Goal: Information Seeking & Learning: Find specific fact

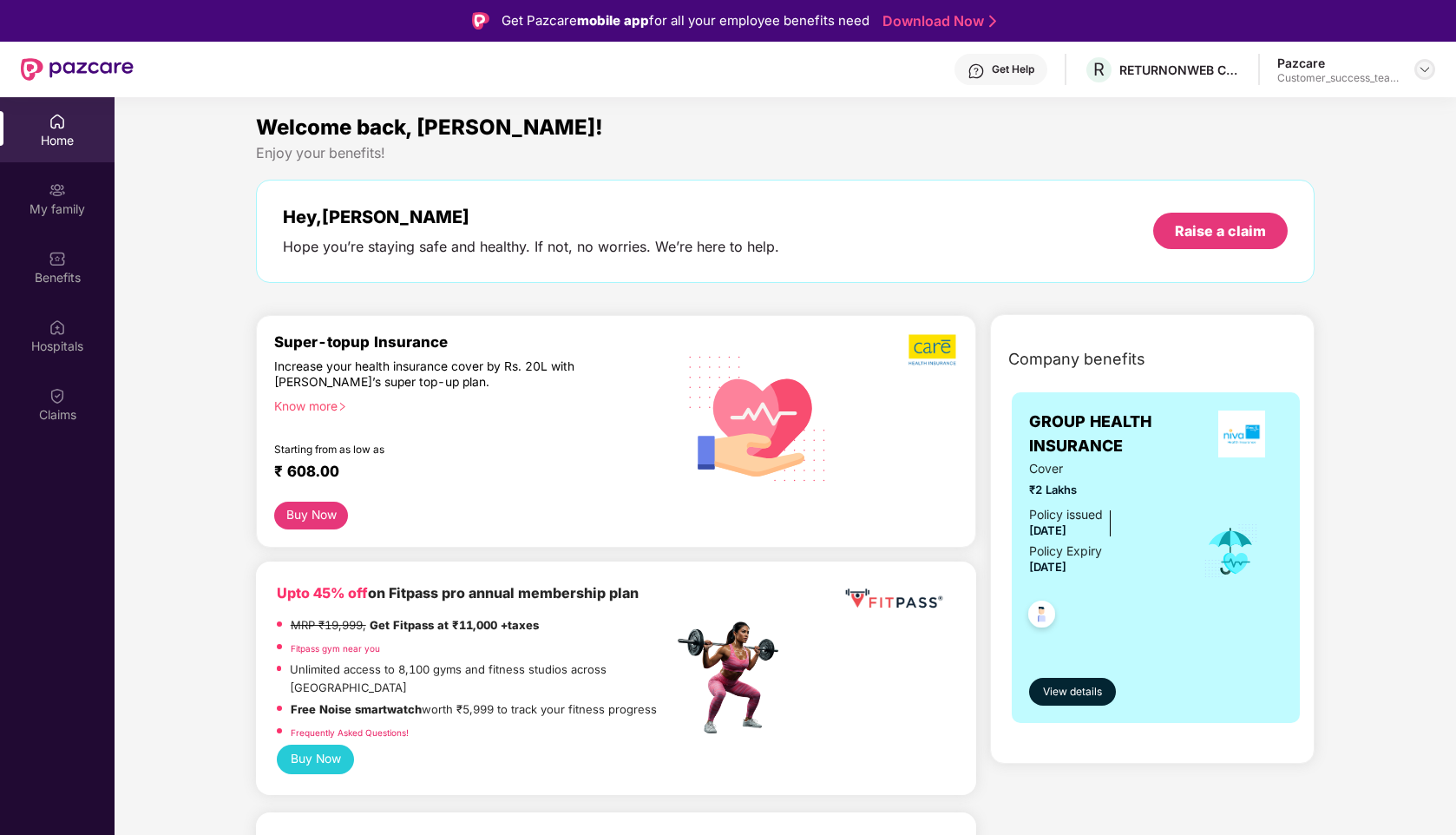
click at [1423, 66] on img at bounding box center [1425, 69] width 14 height 14
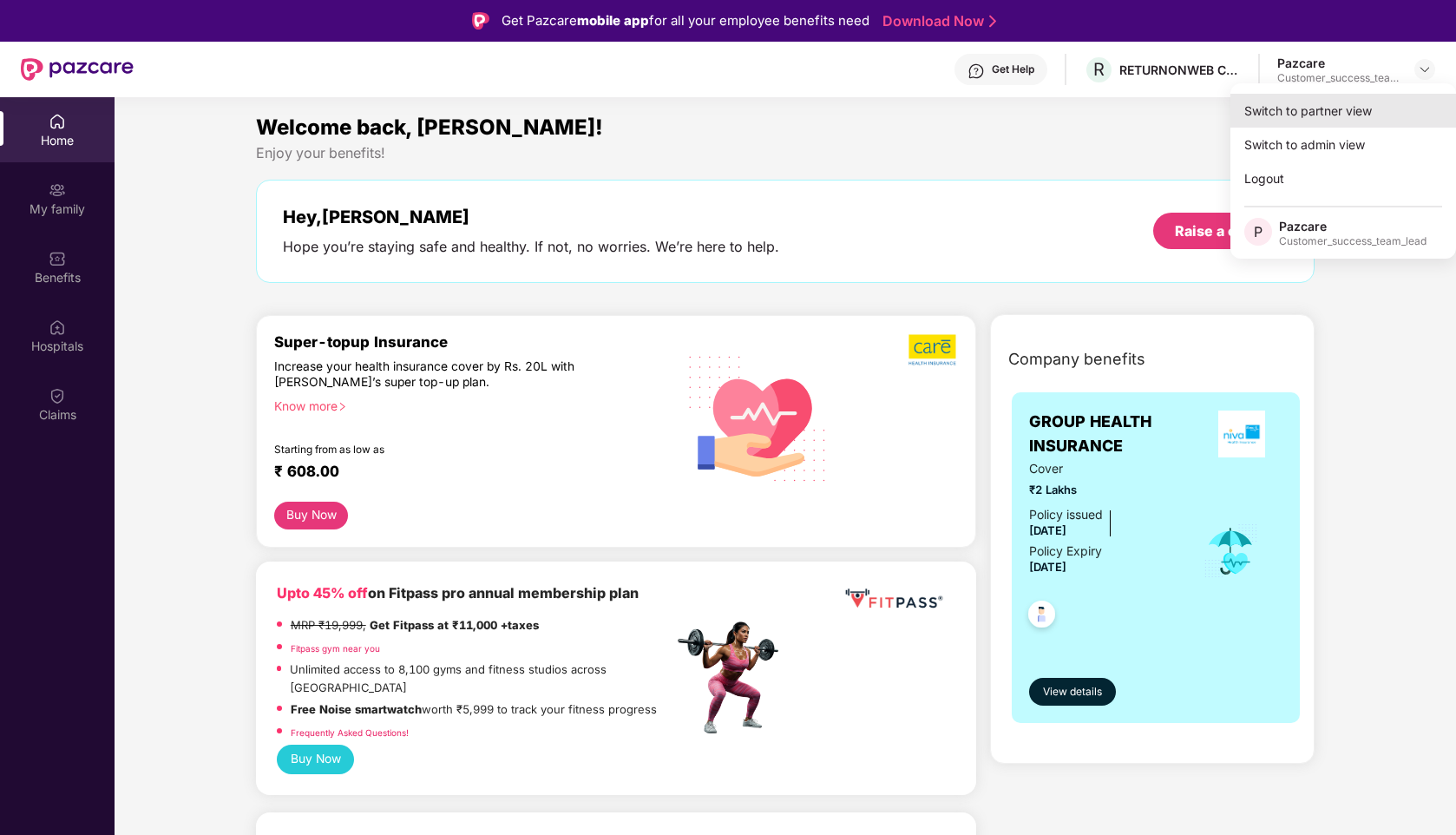
click at [1274, 111] on div "Switch to partner view" at bounding box center [1344, 111] width 226 height 34
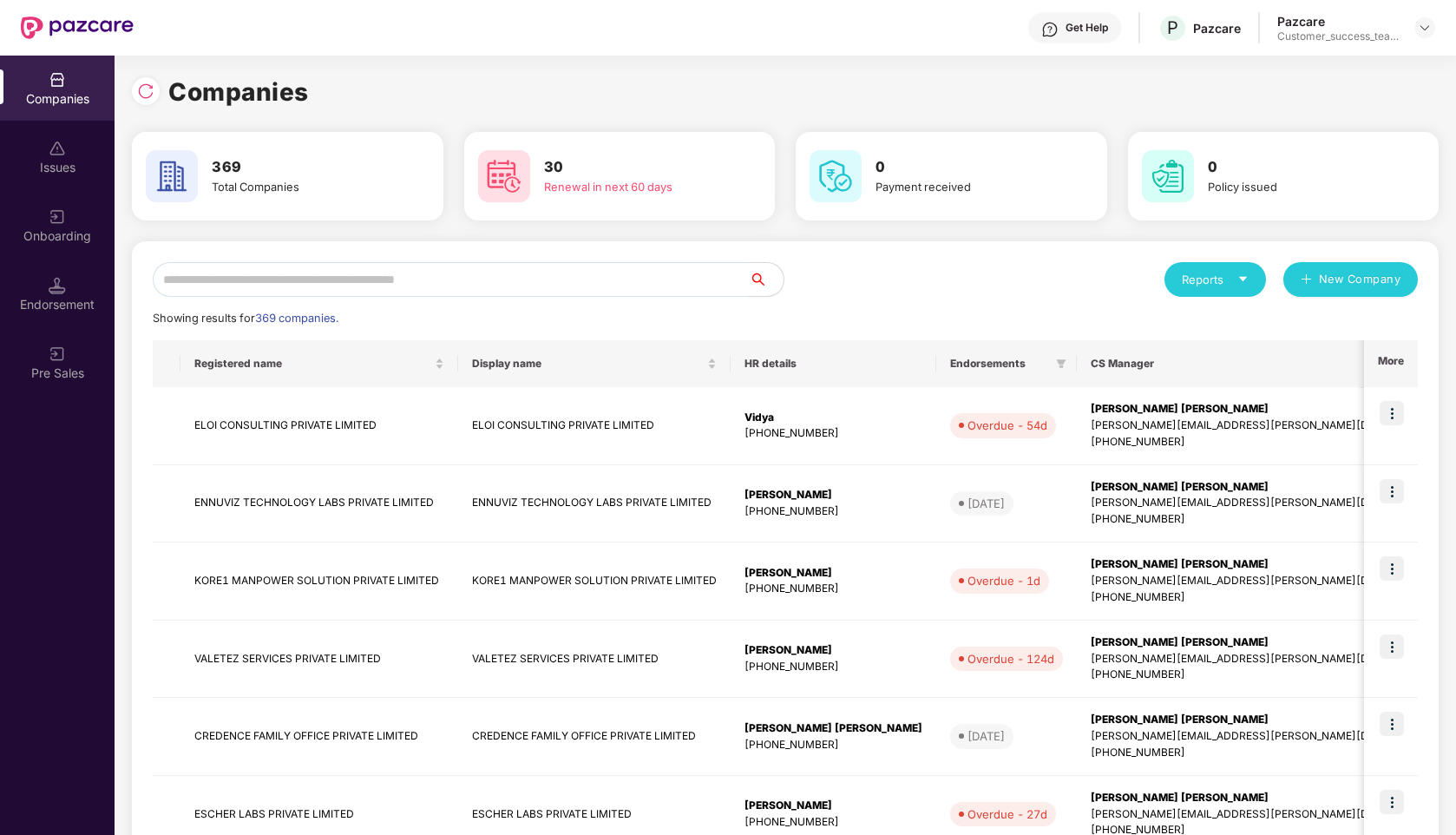
click at [346, 275] on input "text" at bounding box center [451, 279] width 597 height 35
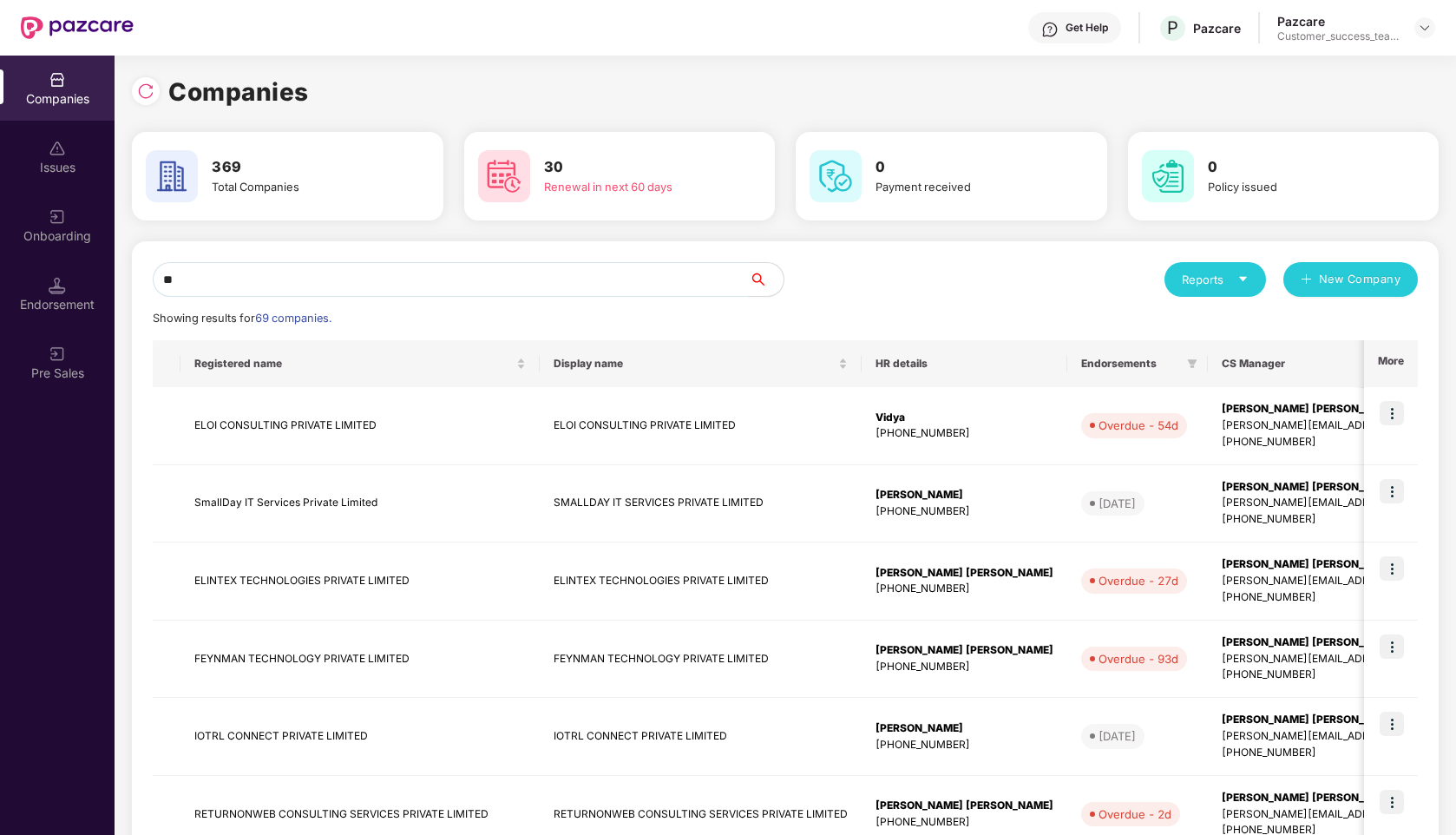
type input "*"
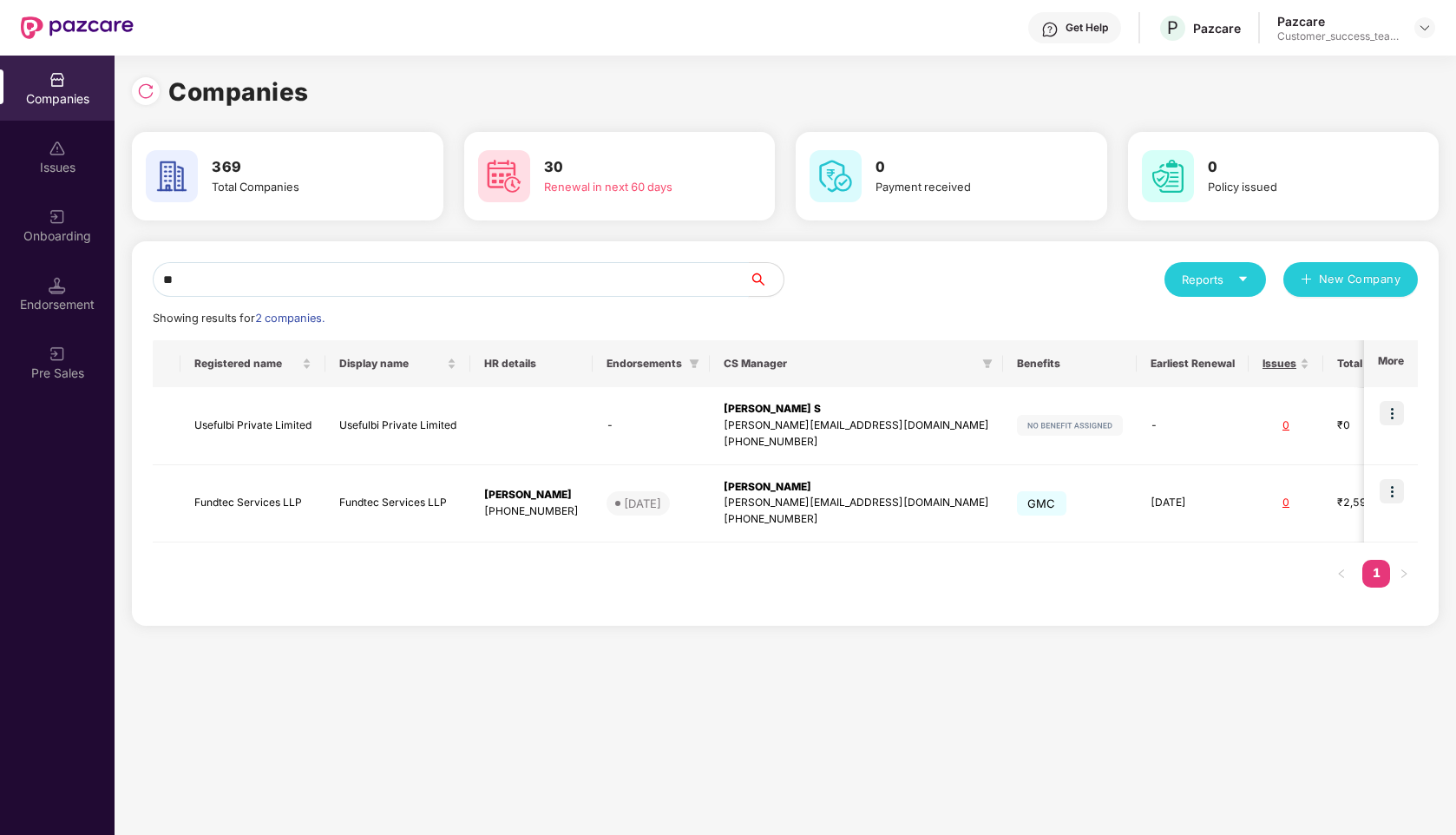
type input "*"
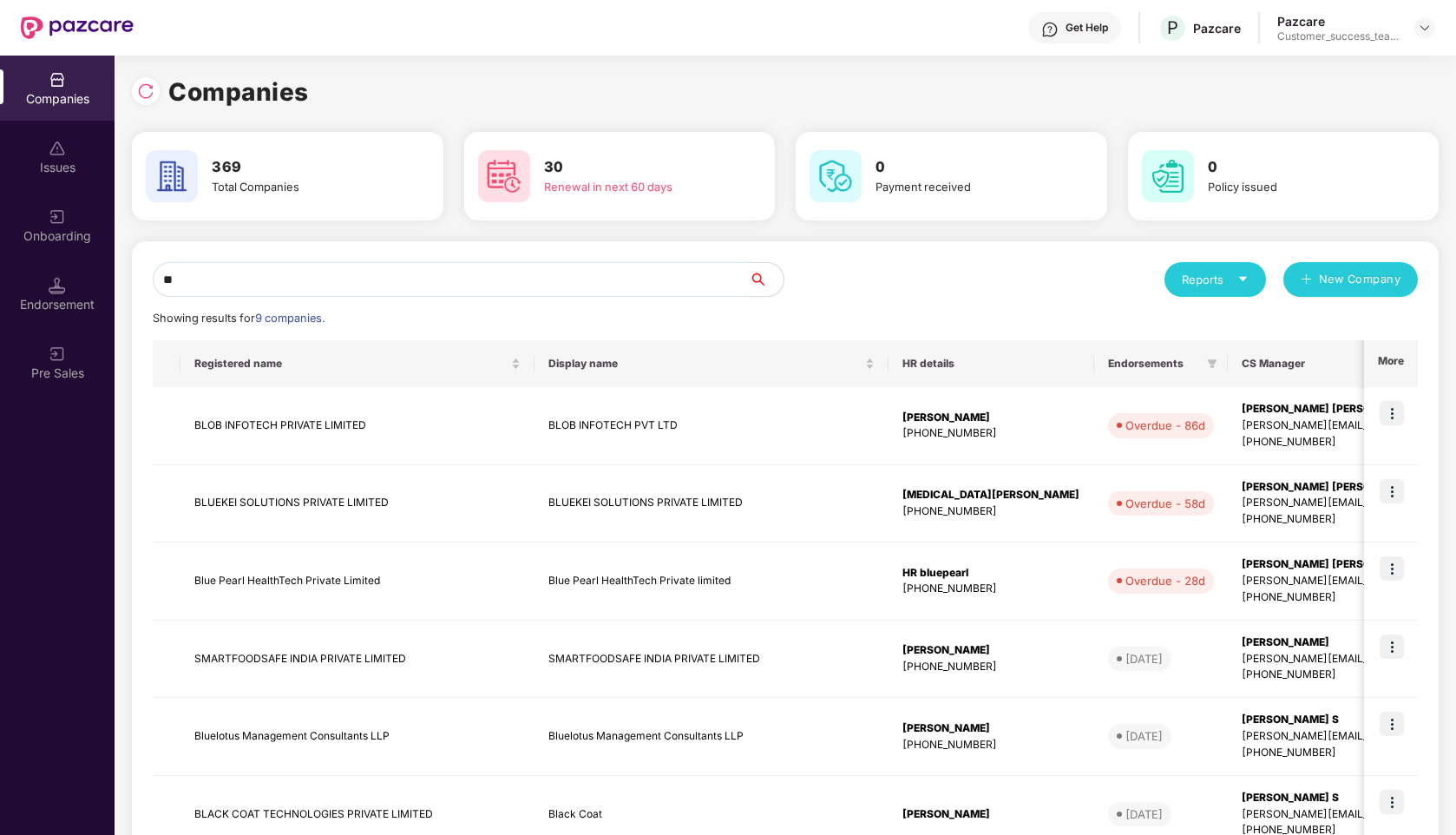
type input "*"
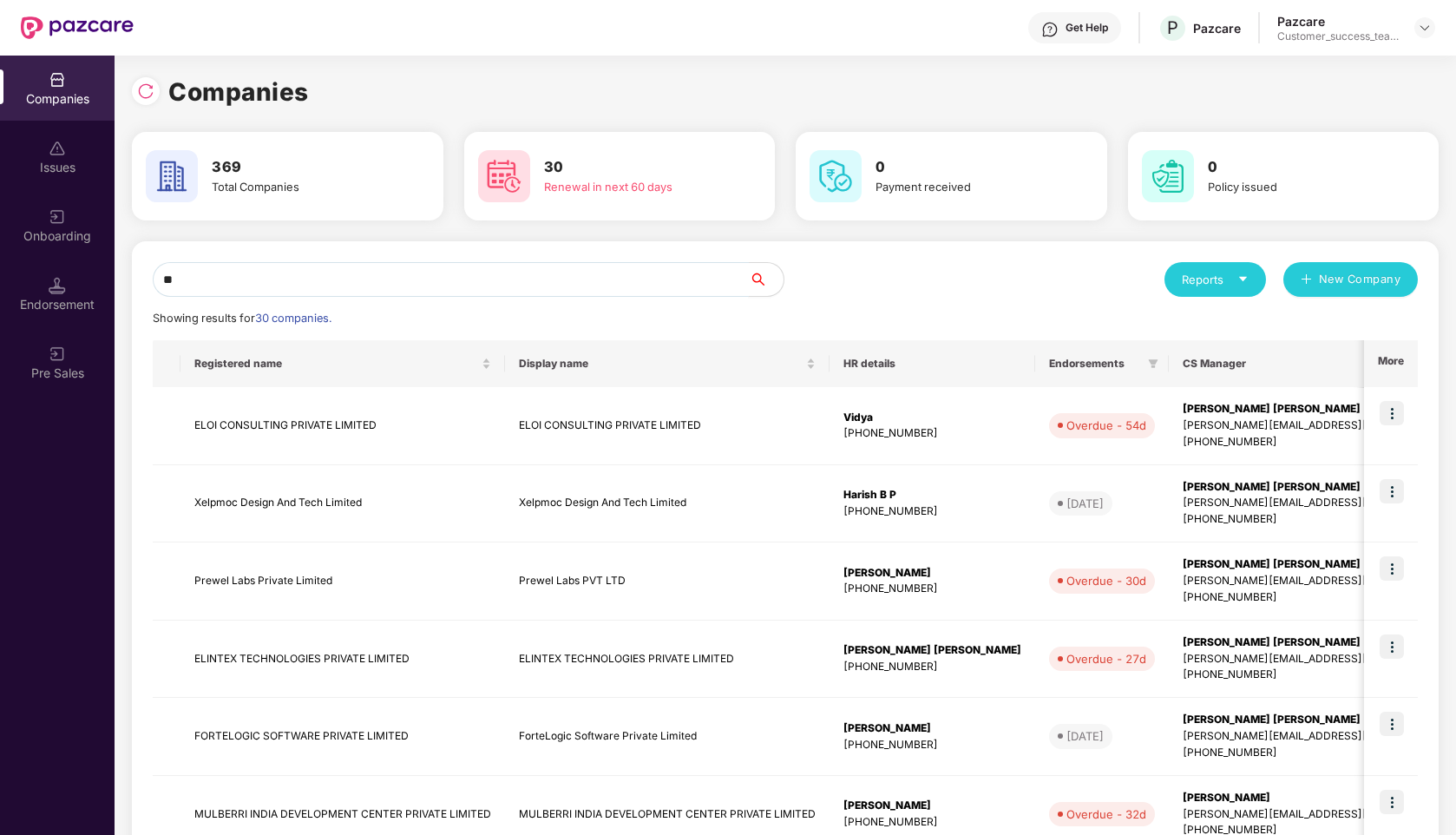
type input "*"
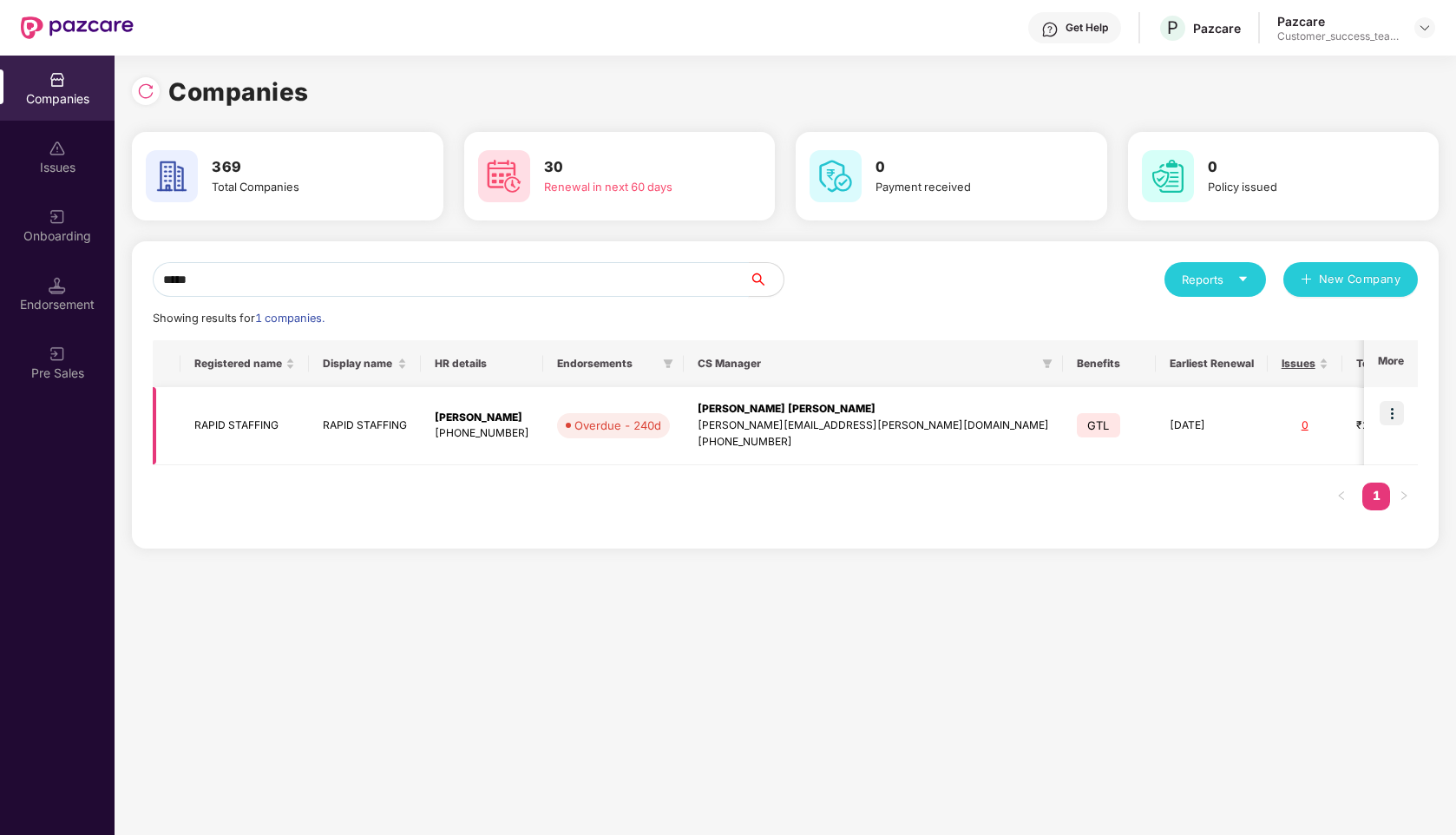
type input "*****"
click at [1396, 411] on img at bounding box center [1392, 414] width 25 height 25
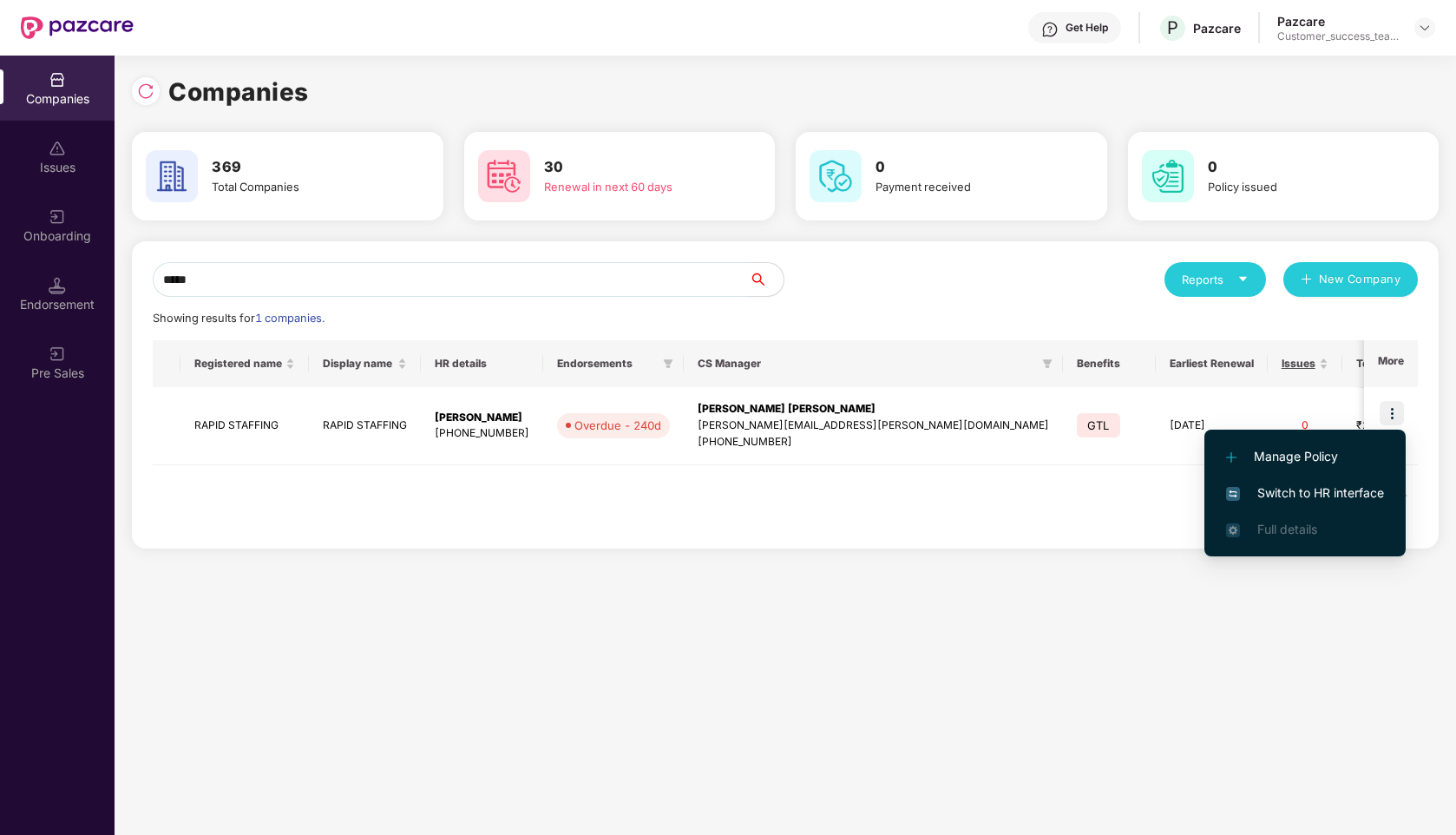
click at [1288, 492] on span "Switch to HR interface" at bounding box center [1304, 493] width 158 height 19
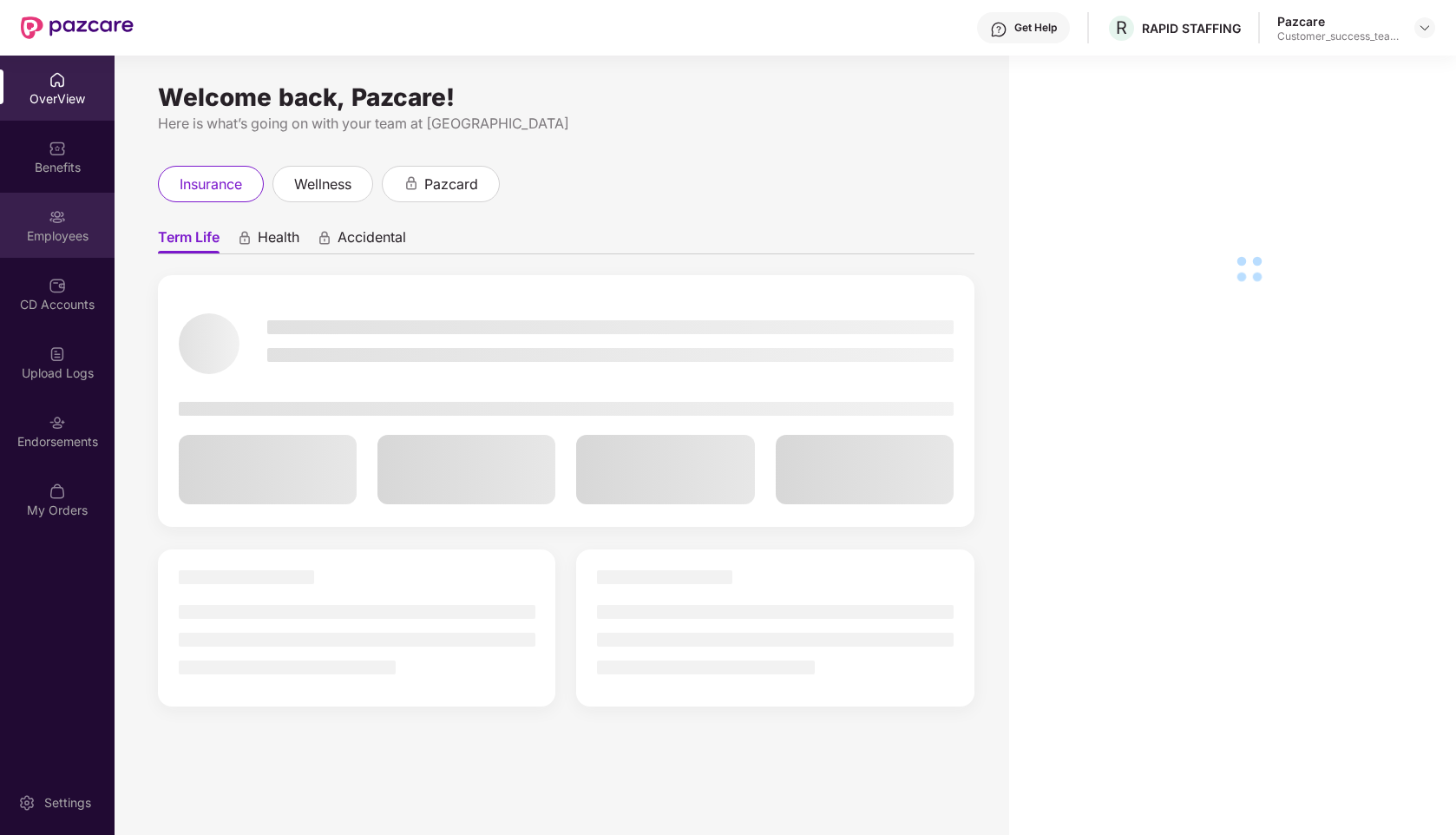
click at [70, 237] on div "Employees" at bounding box center [57, 236] width 115 height 18
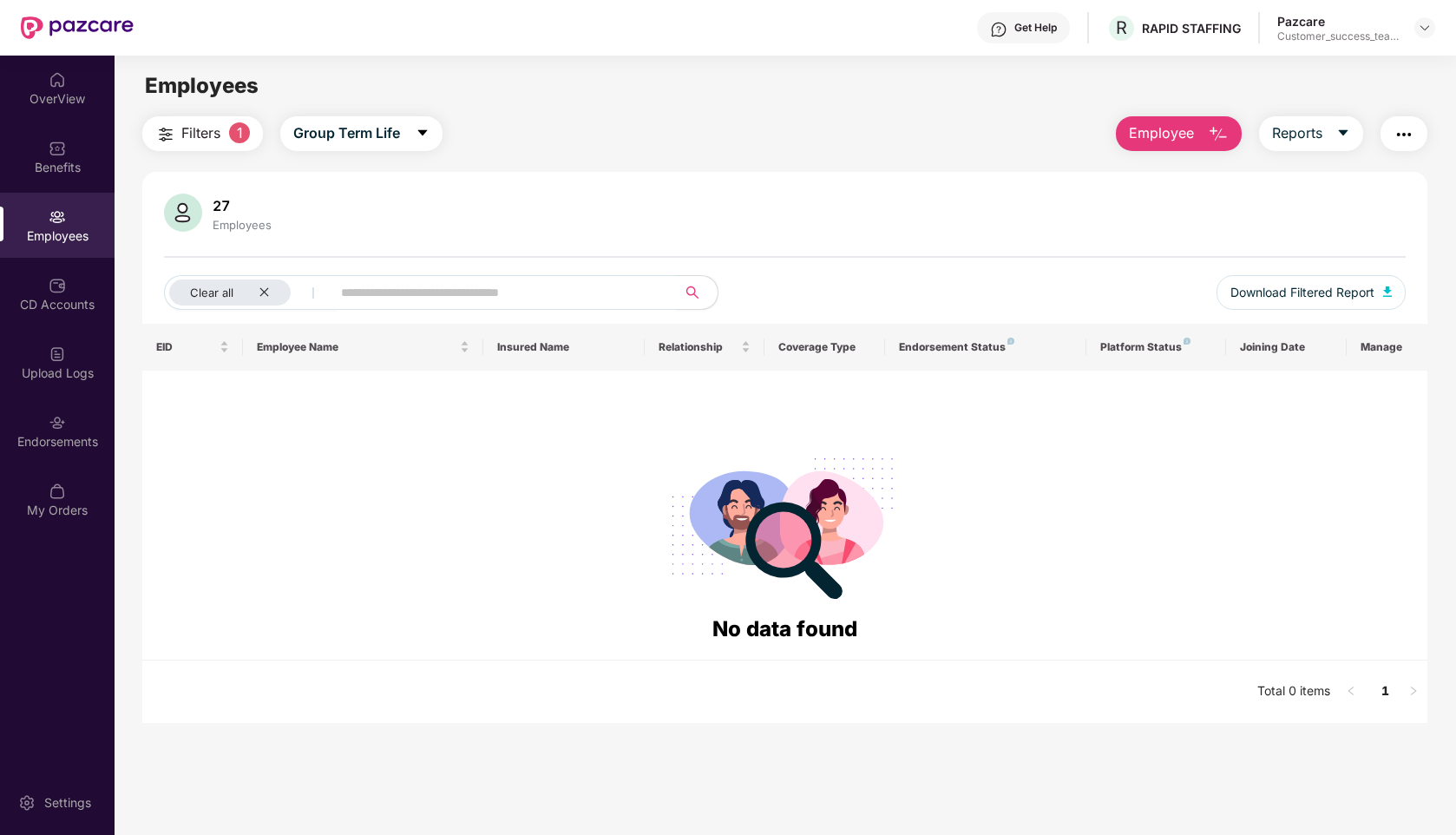
click at [411, 295] on input "text" at bounding box center [497, 293] width 311 height 26
type input "*"
click at [350, 133] on span "Group Term Life" at bounding box center [347, 133] width 107 height 22
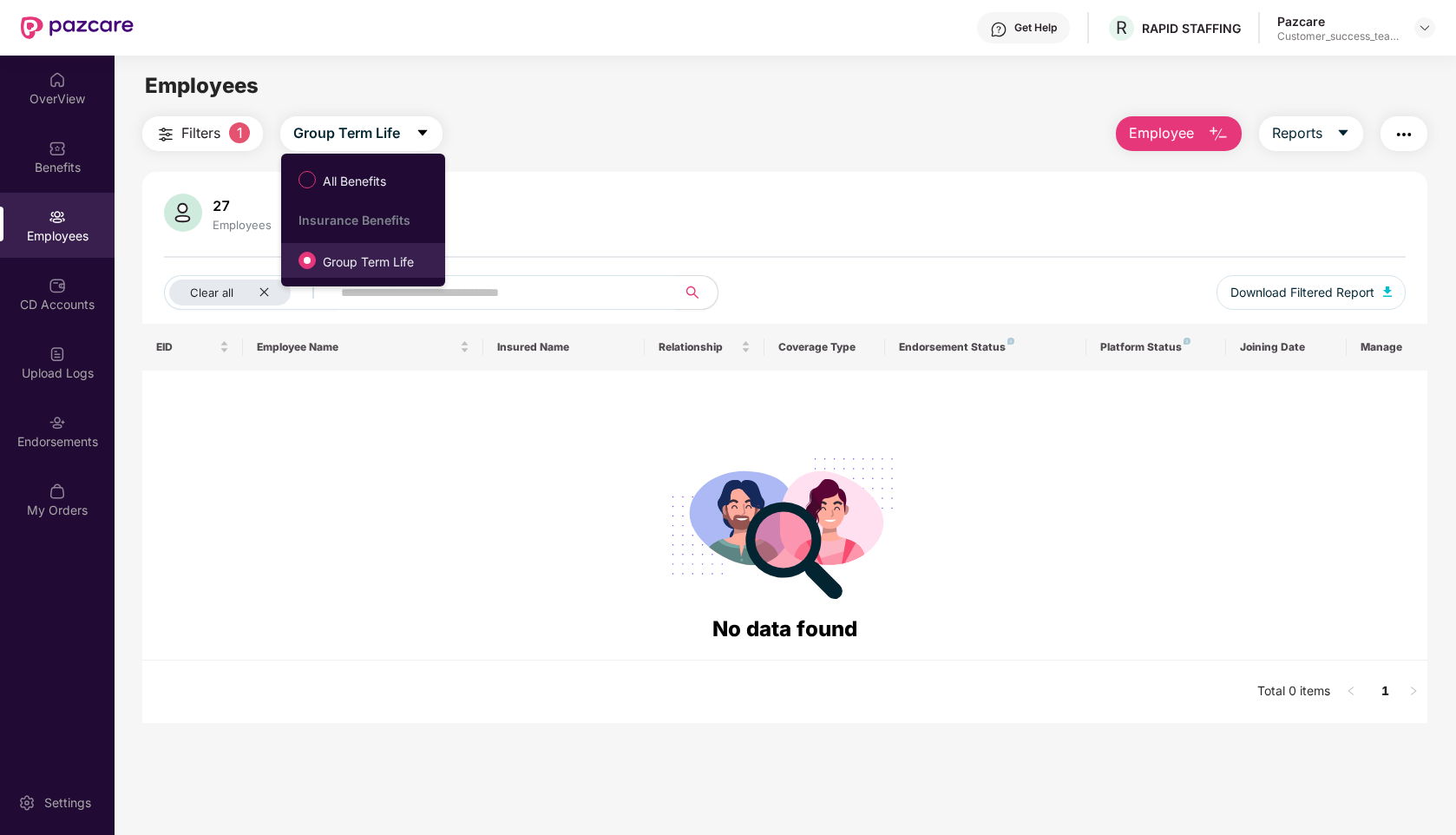
click at [360, 271] on span "Group Term Life" at bounding box center [369, 262] width 105 height 19
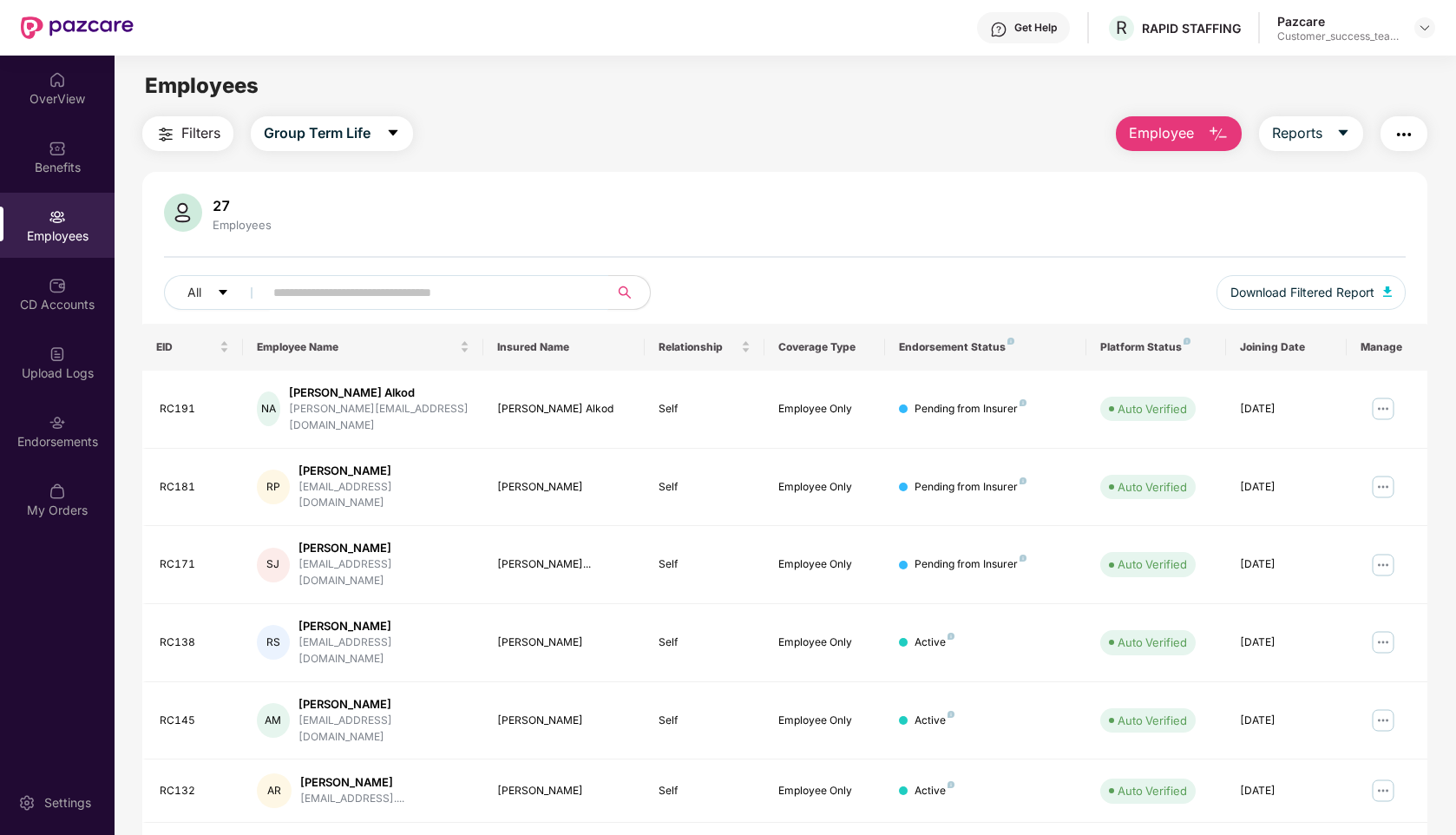
click at [361, 296] on input "text" at bounding box center [429, 293] width 311 height 26
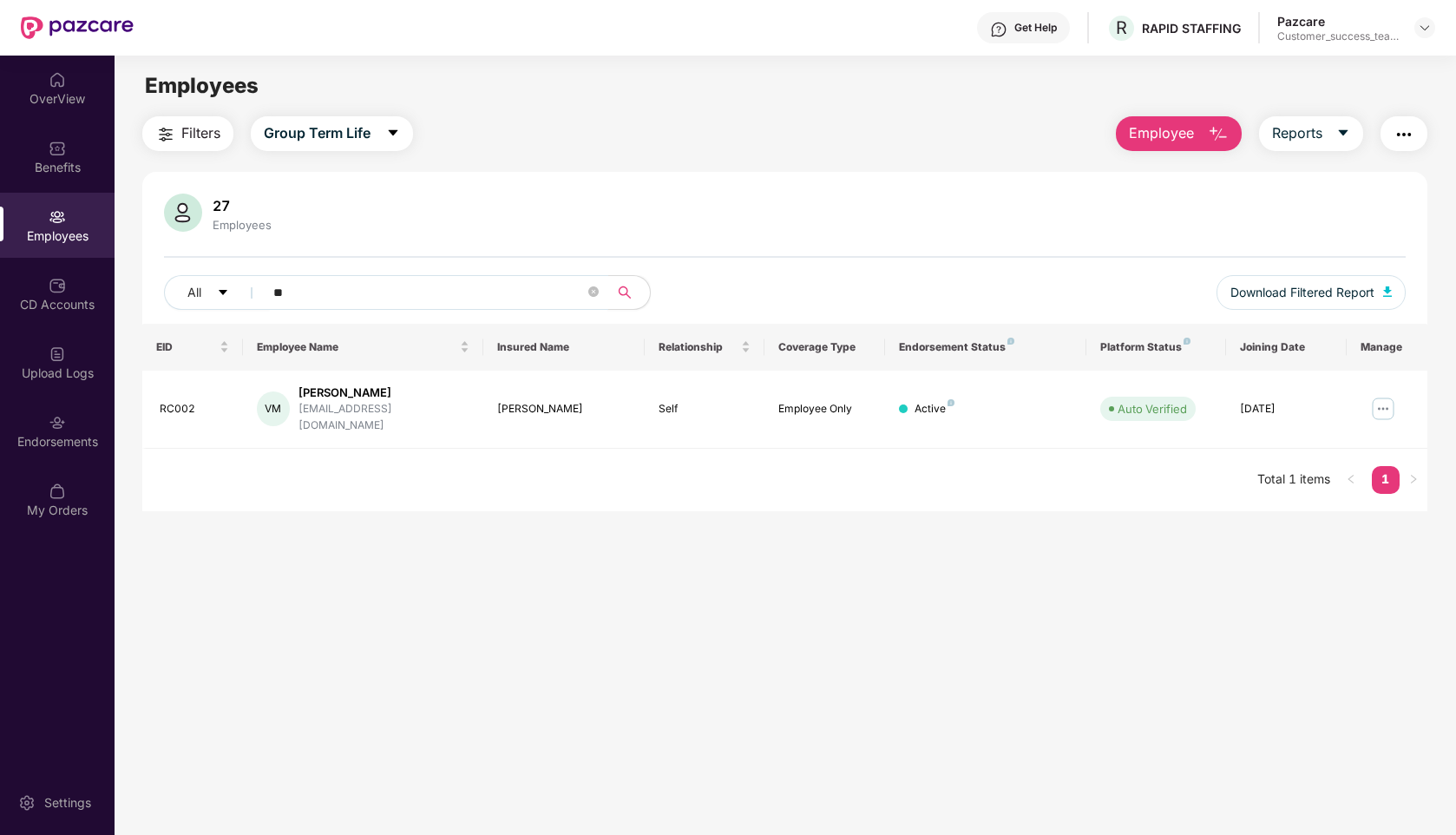
type input "*"
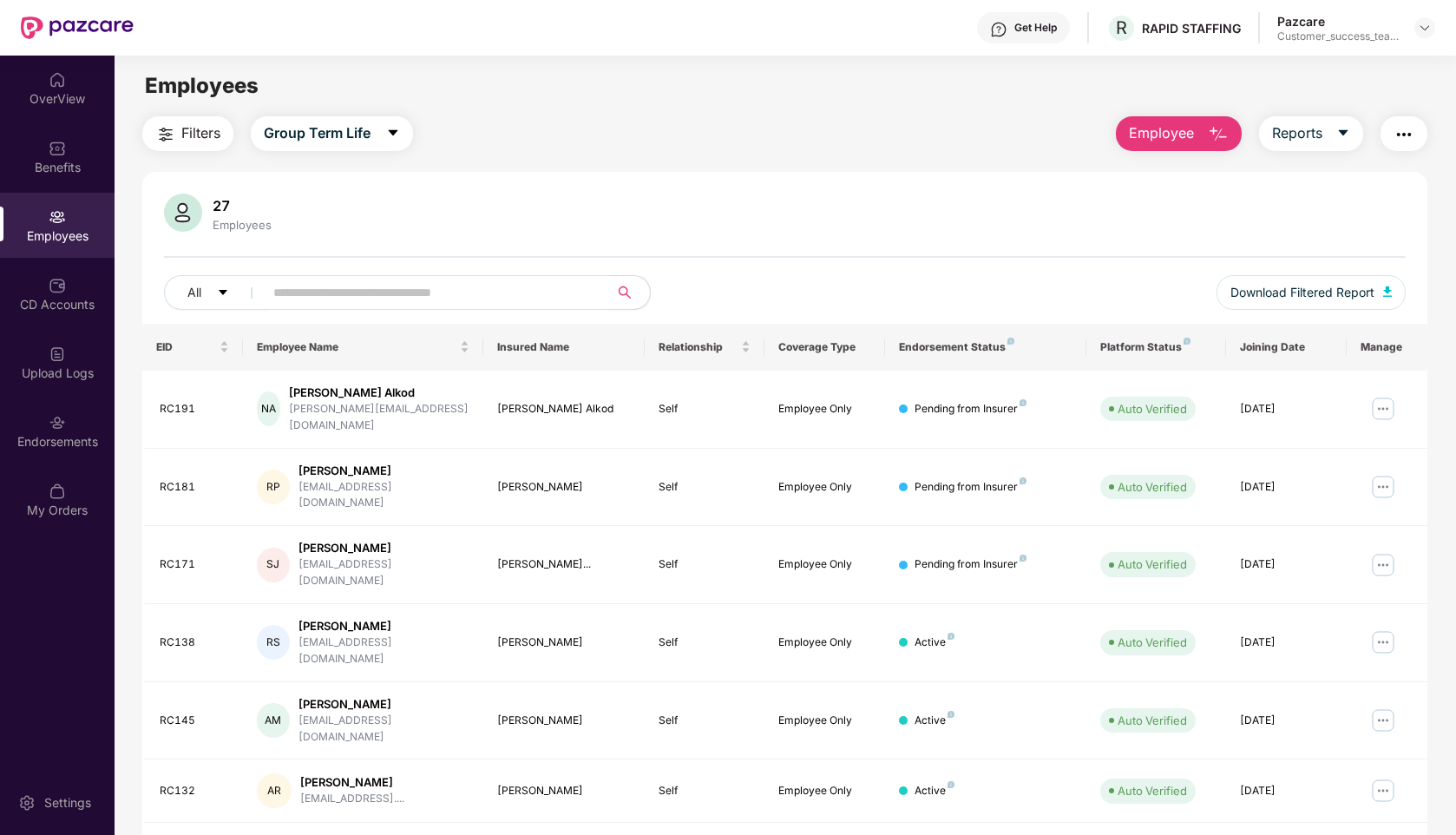
click at [182, 139] on span "Filters" at bounding box center [200, 133] width 39 height 22
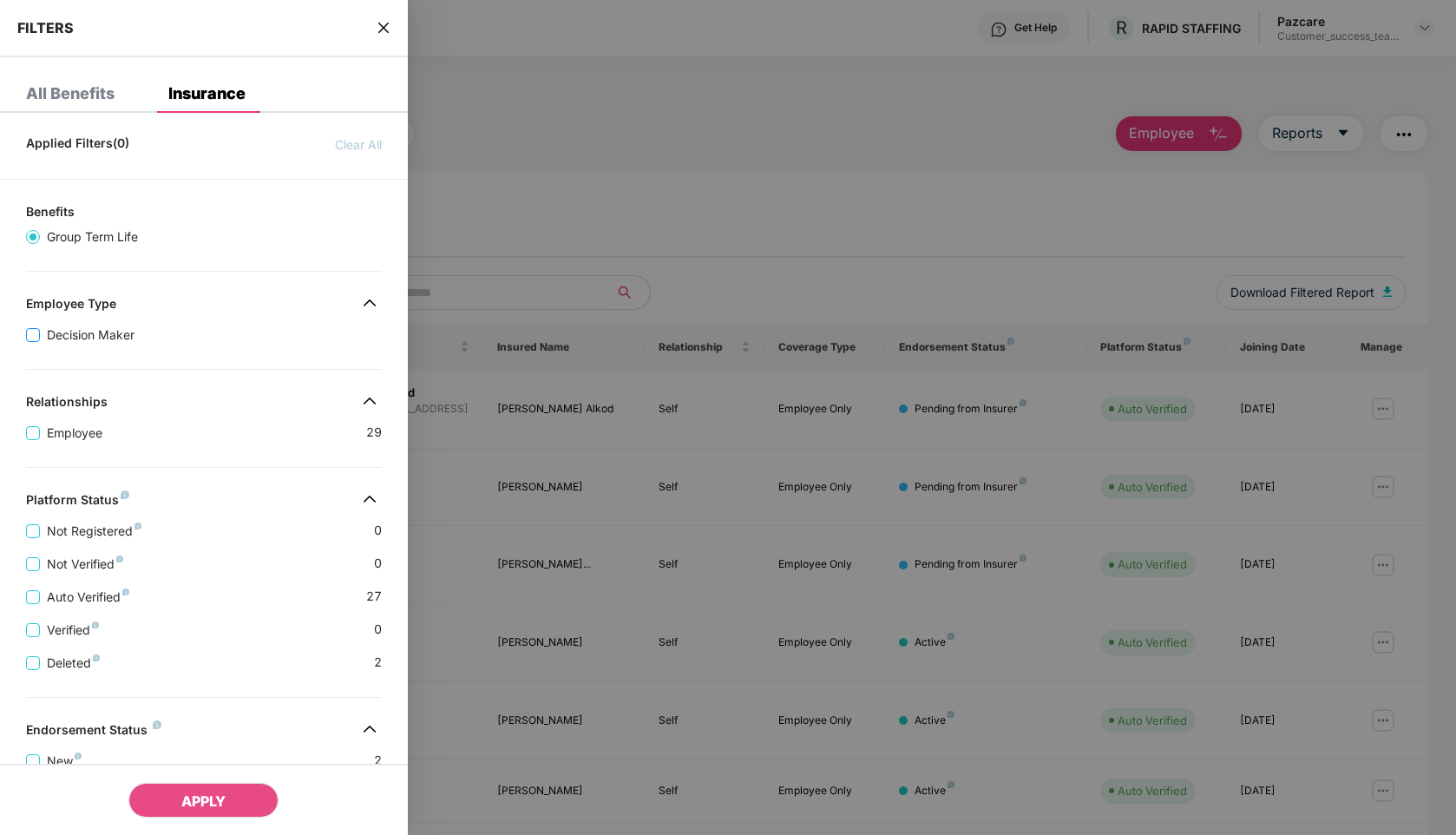
click at [87, 336] on span "Decision Maker" at bounding box center [90, 334] width 101 height 19
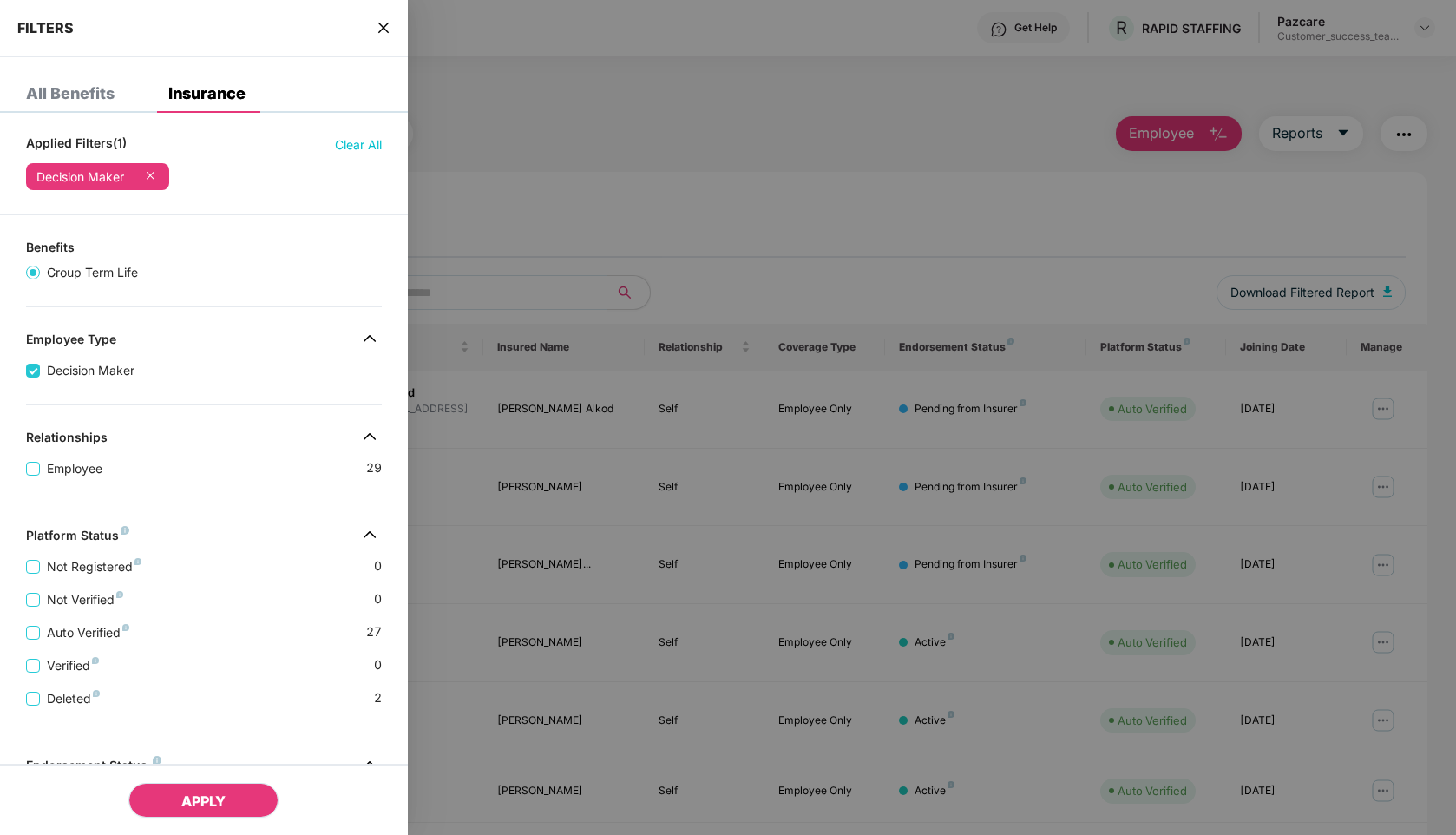
click at [205, 805] on span "APPLY" at bounding box center [203, 802] width 45 height 18
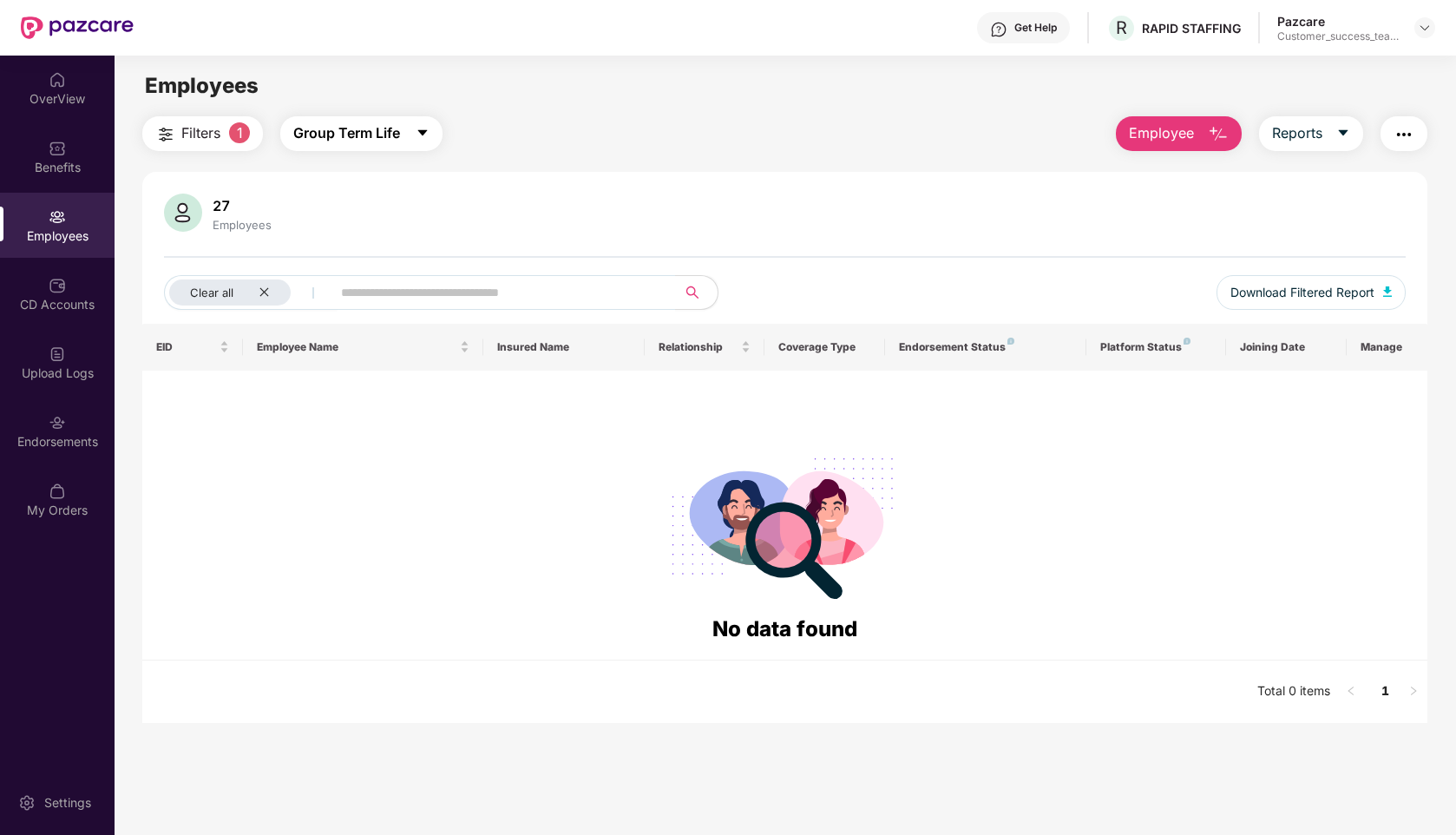
click at [335, 136] on span "Group Term Life" at bounding box center [347, 133] width 107 height 22
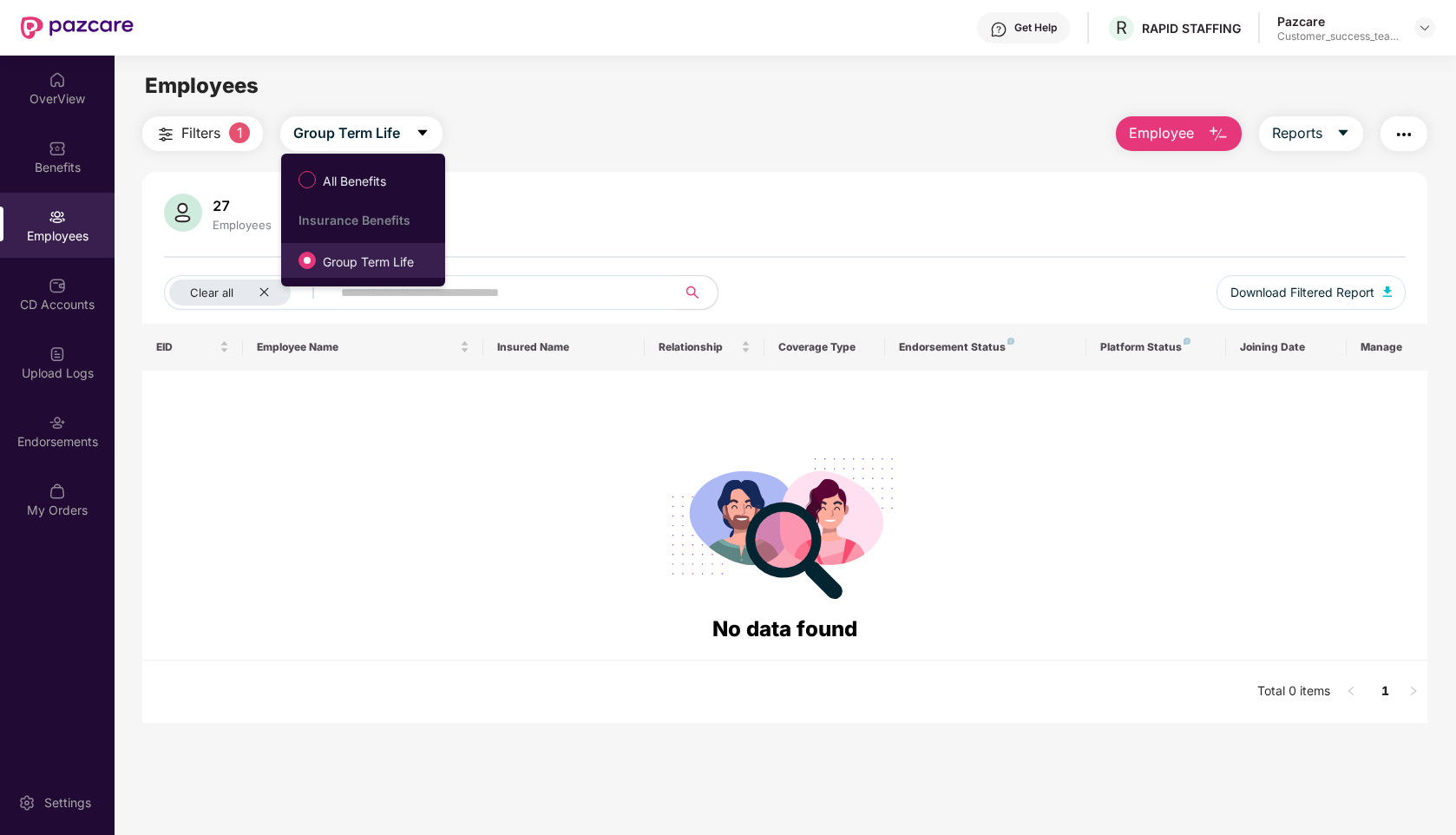
click at [345, 265] on span "Group Term Life" at bounding box center [369, 262] width 105 height 19
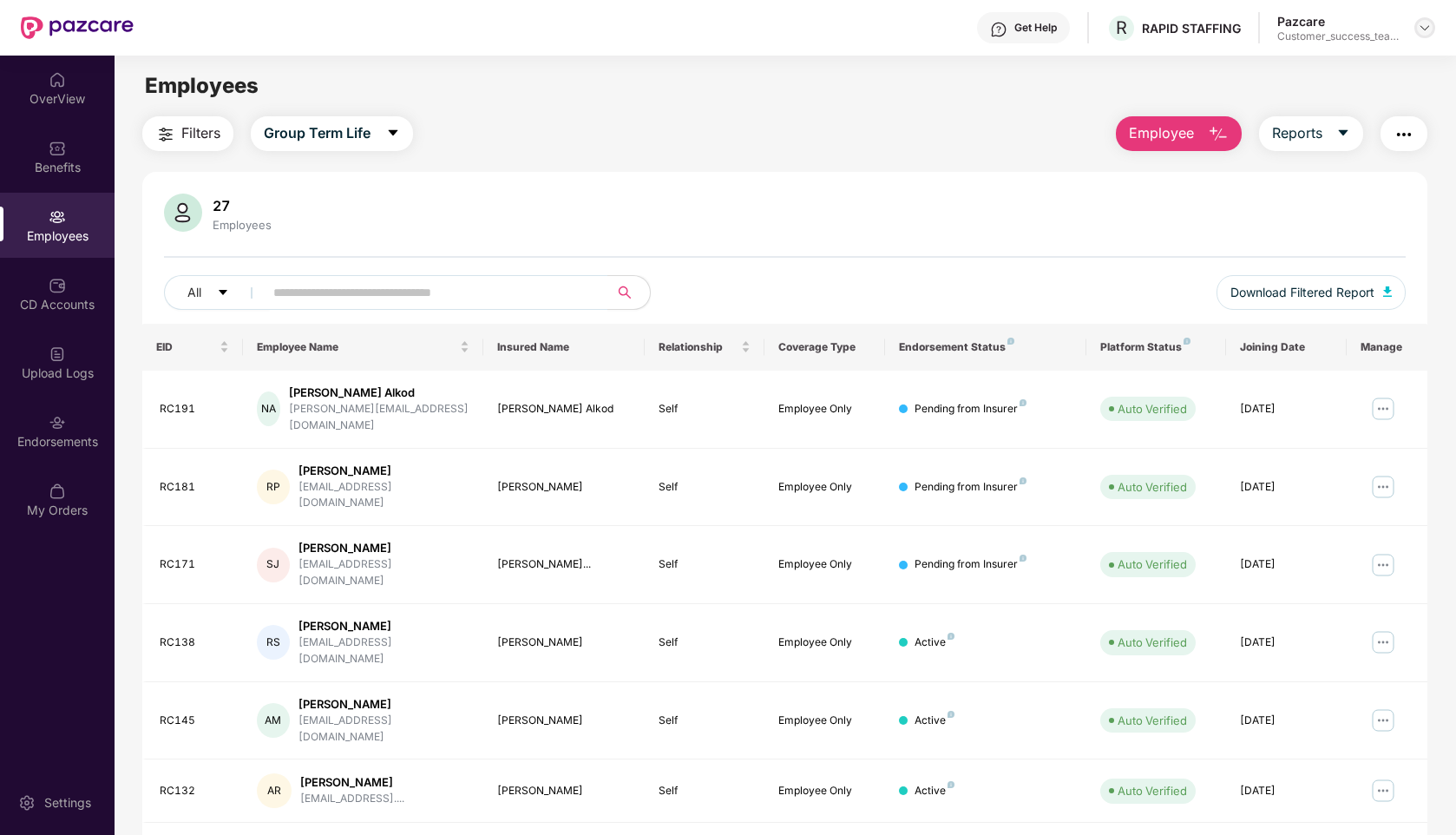
click at [1424, 34] on img at bounding box center [1425, 28] width 14 height 14
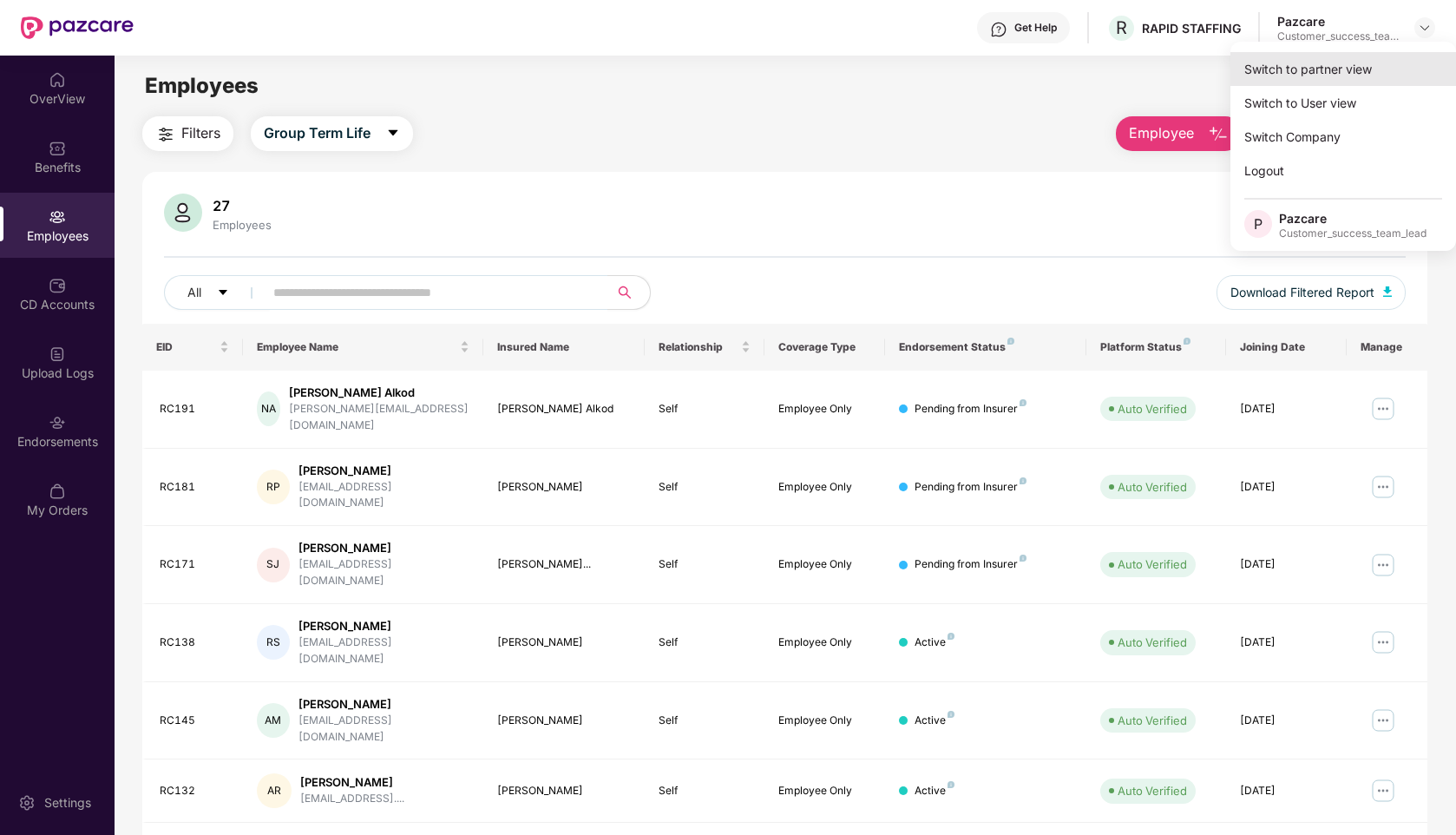
click at [1349, 60] on div "Switch to partner view" at bounding box center [1344, 69] width 226 height 34
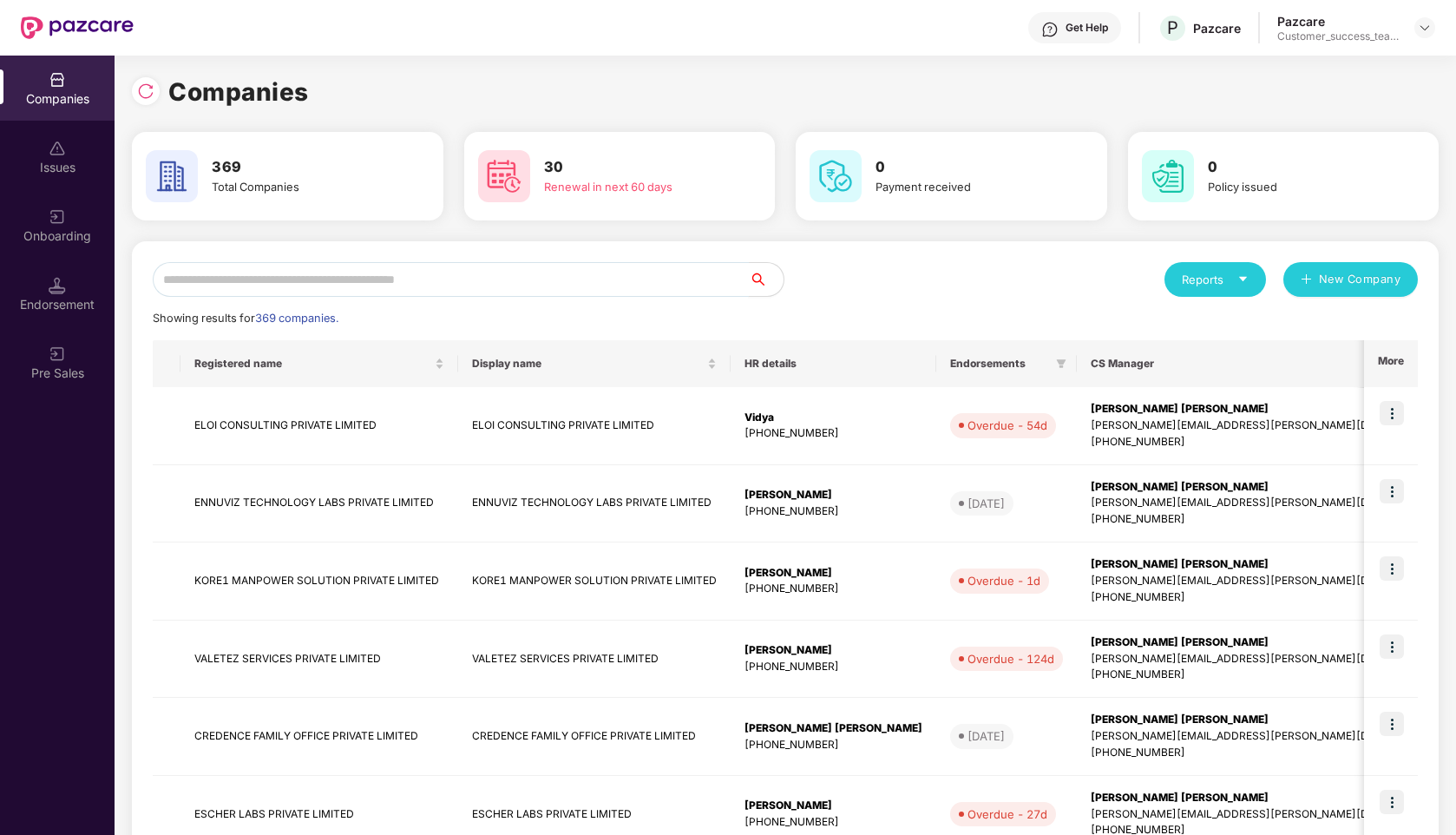
click at [457, 280] on input "text" at bounding box center [451, 279] width 597 height 35
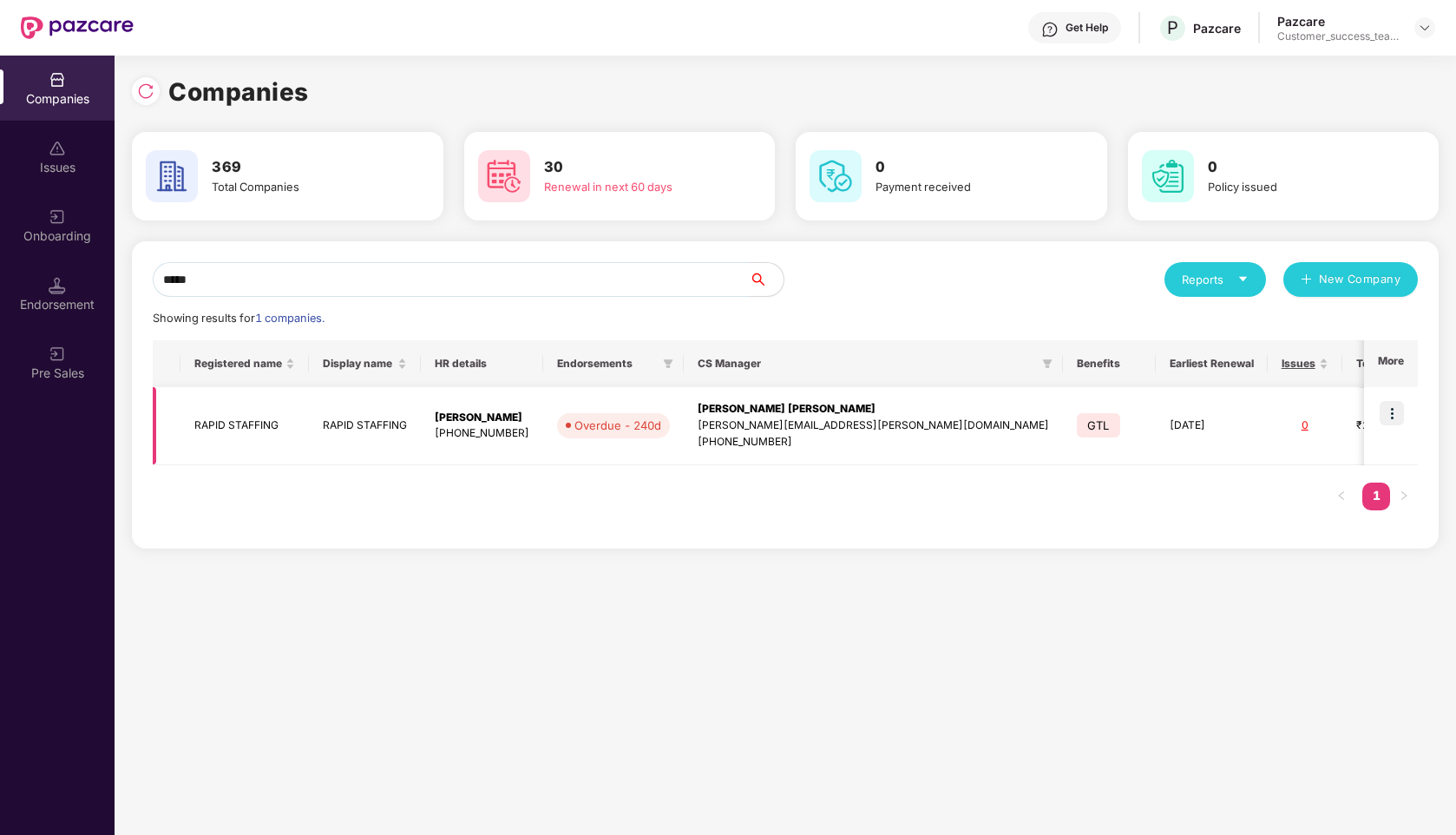
type input "*****"
click at [1385, 424] on img at bounding box center [1392, 414] width 25 height 25
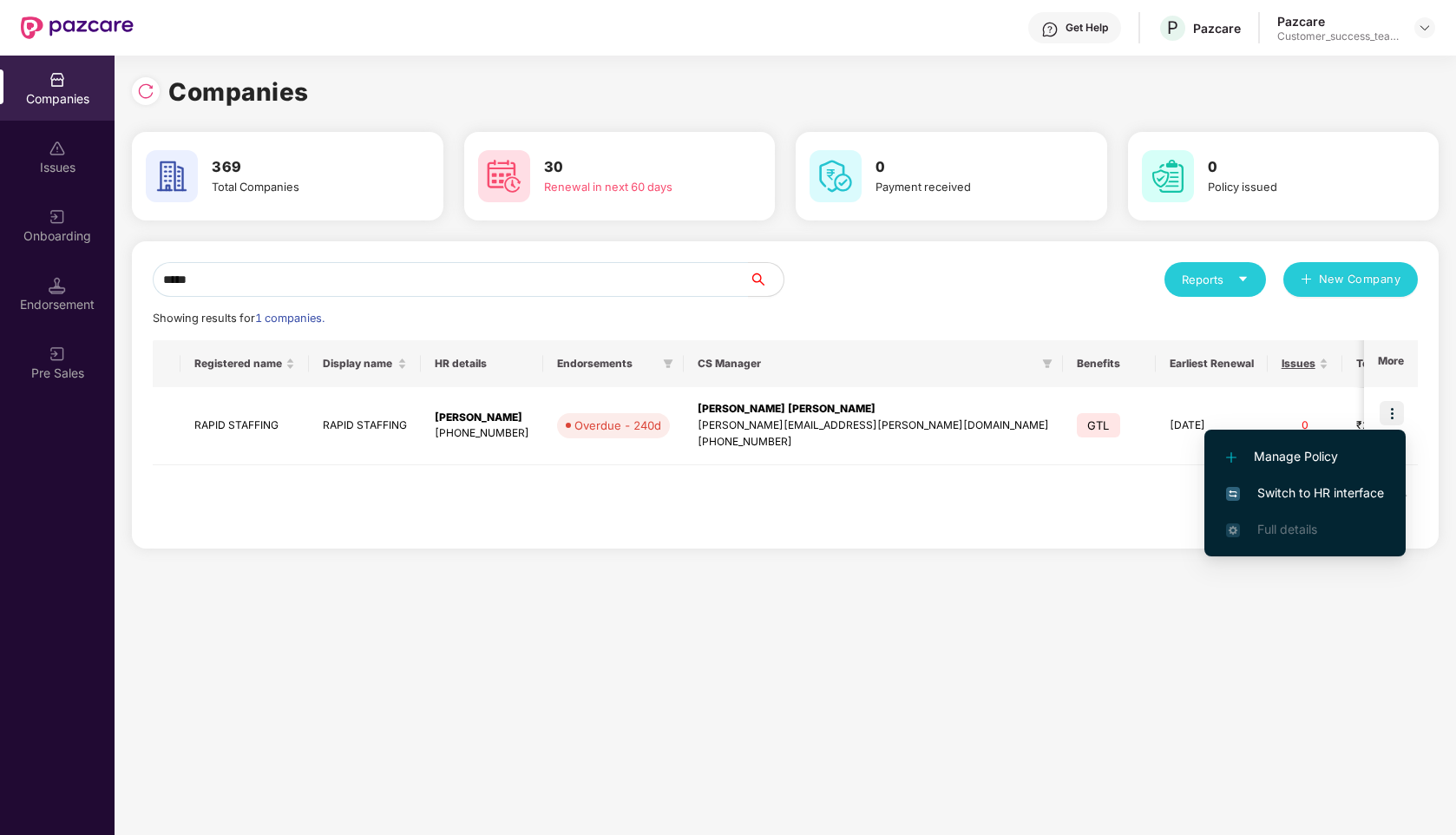
click at [1293, 486] on span "Switch to HR interface" at bounding box center [1304, 493] width 158 height 19
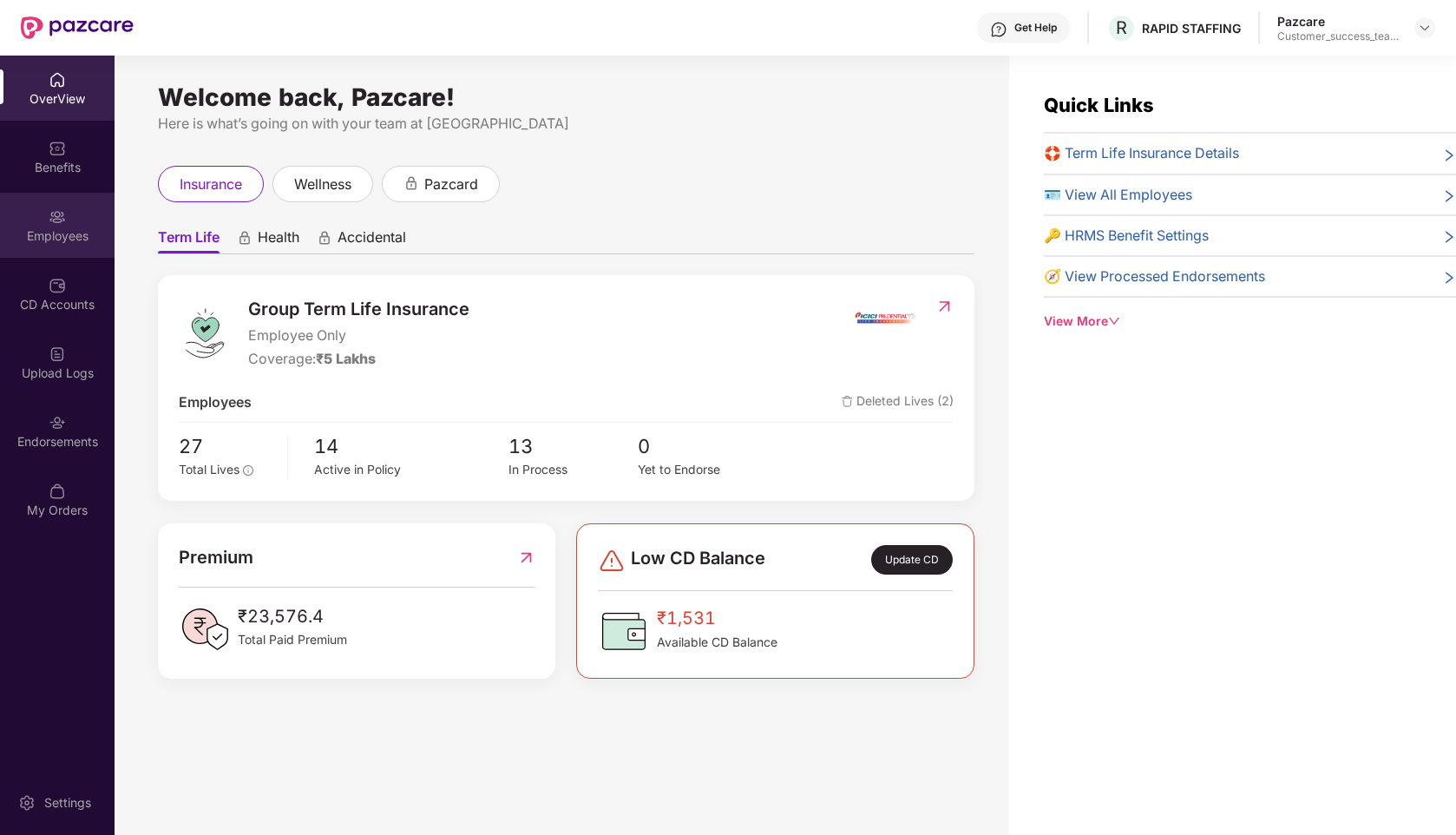
click at [76, 225] on div "Employees" at bounding box center [57, 225] width 115 height 65
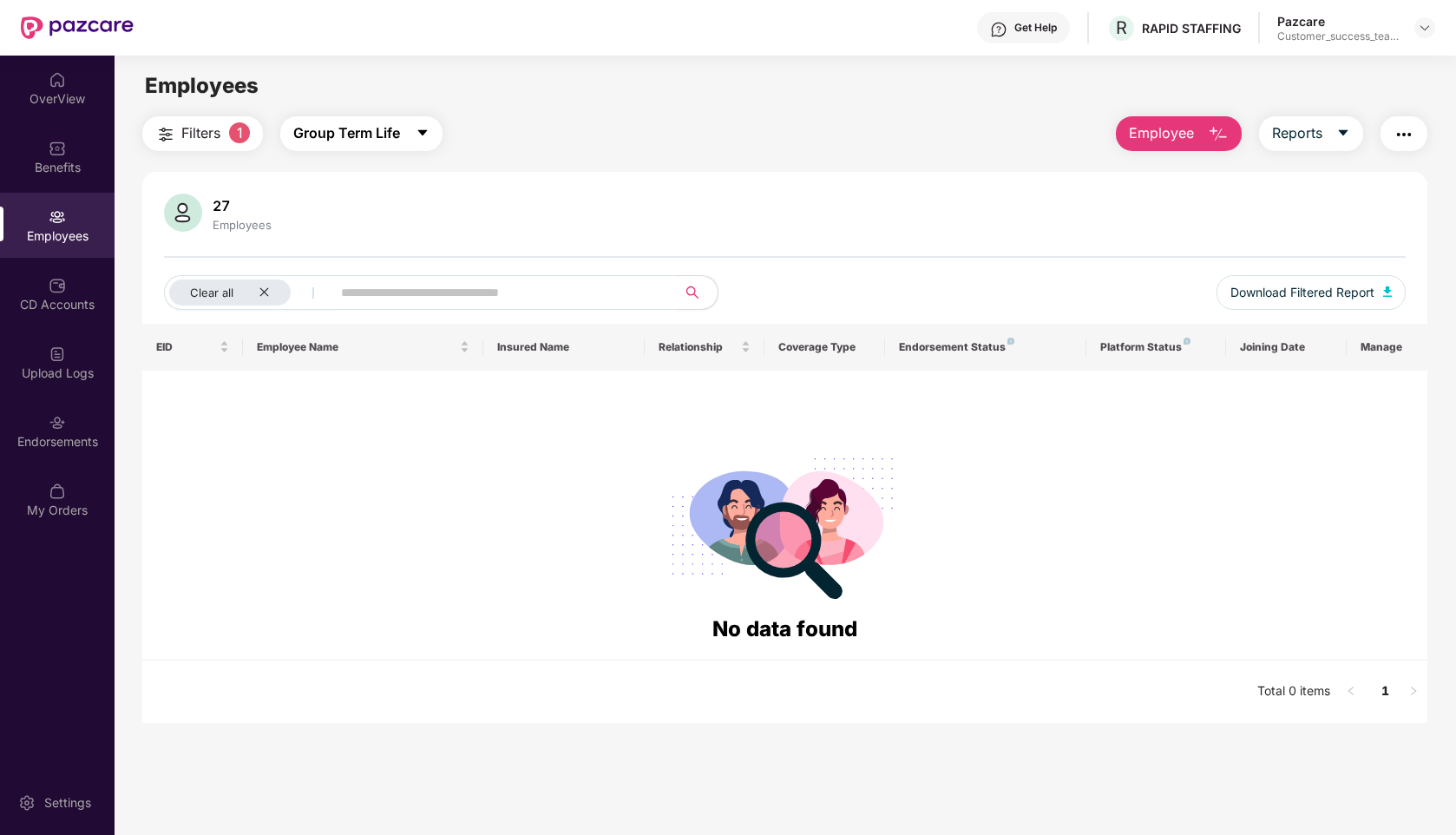
click at [385, 123] on span "Group Term Life" at bounding box center [347, 133] width 107 height 22
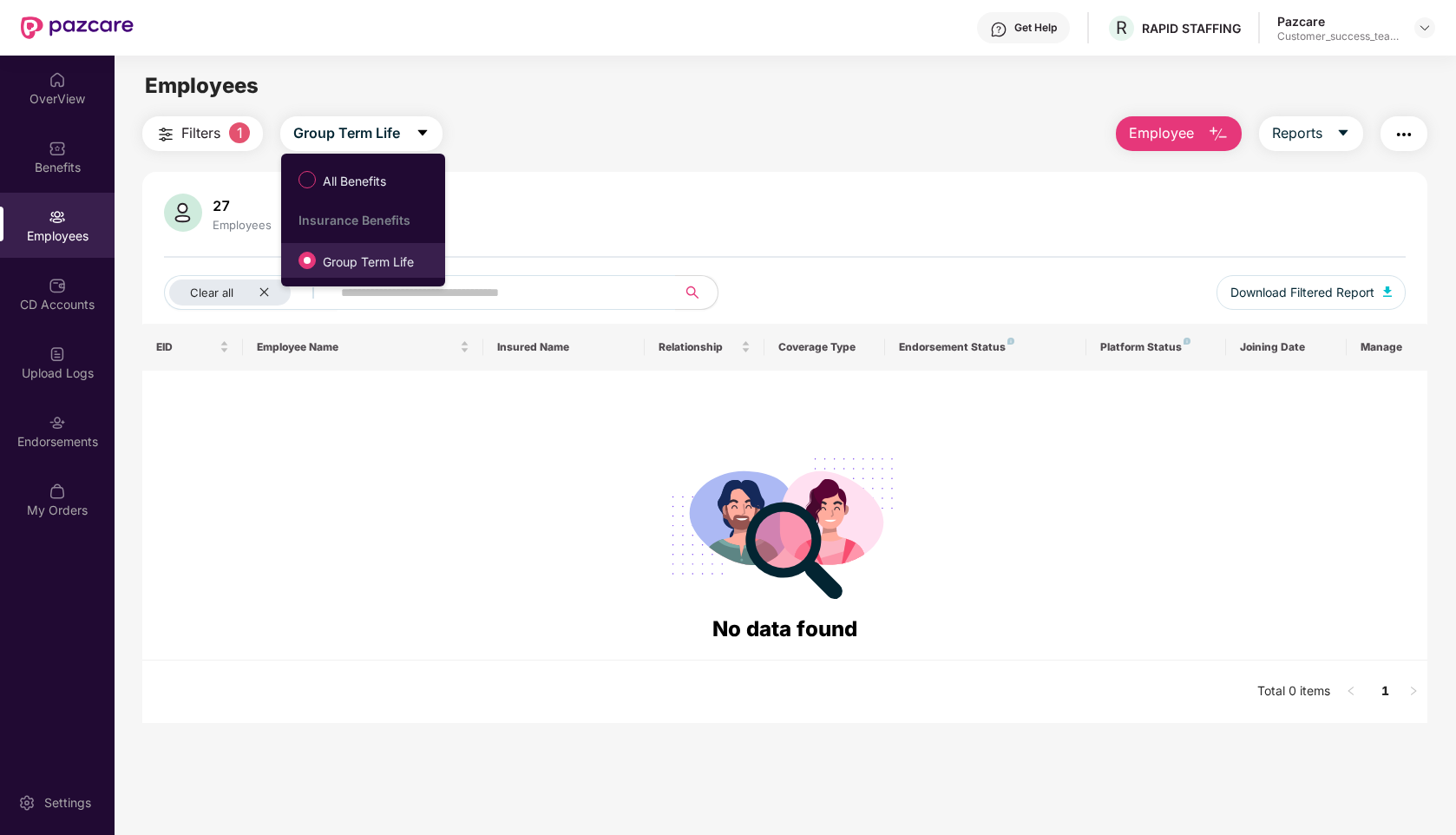
click at [341, 261] on span "Group Term Life" at bounding box center [369, 262] width 105 height 19
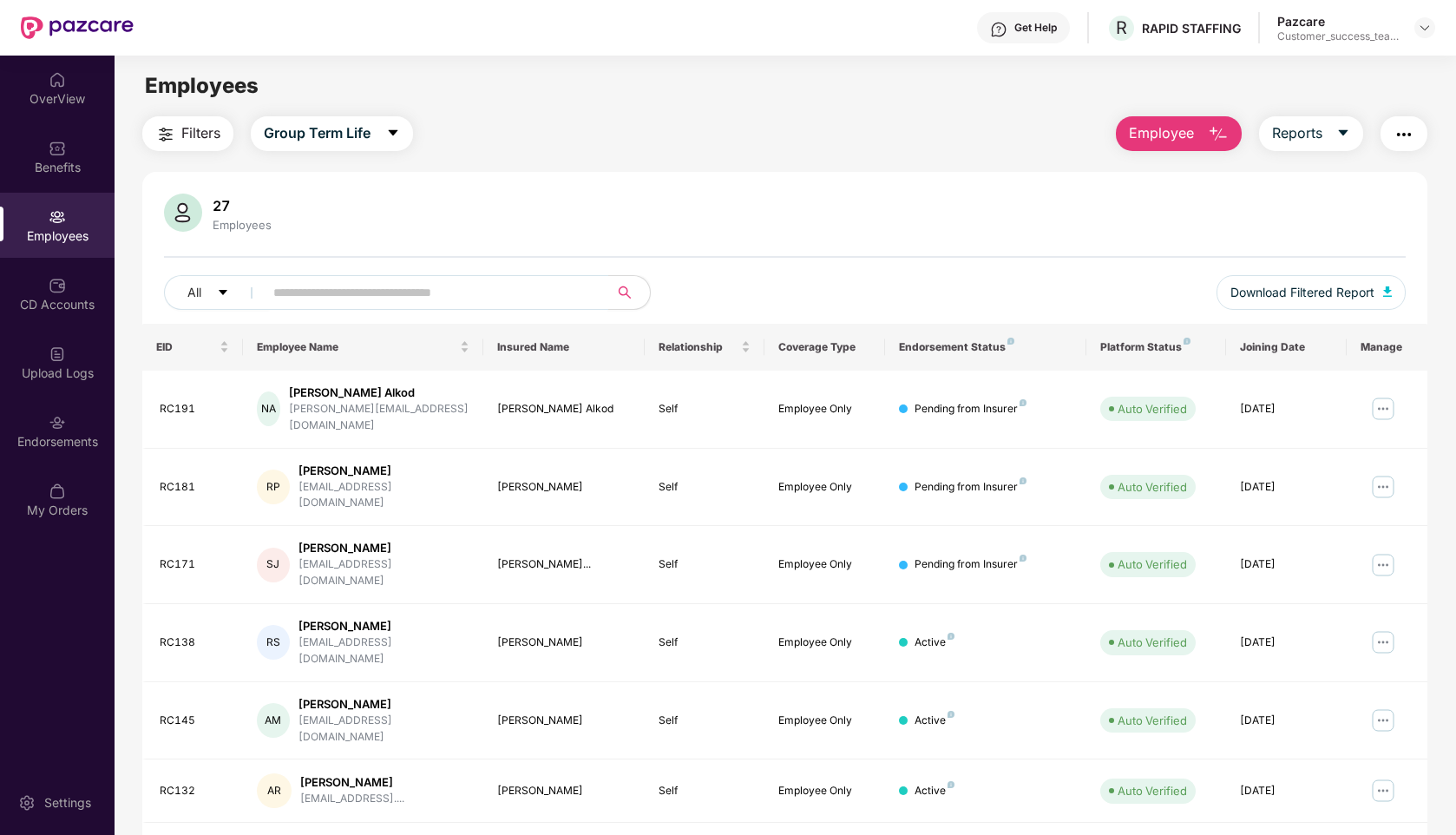
click at [372, 293] on input "text" at bounding box center [429, 293] width 311 height 26
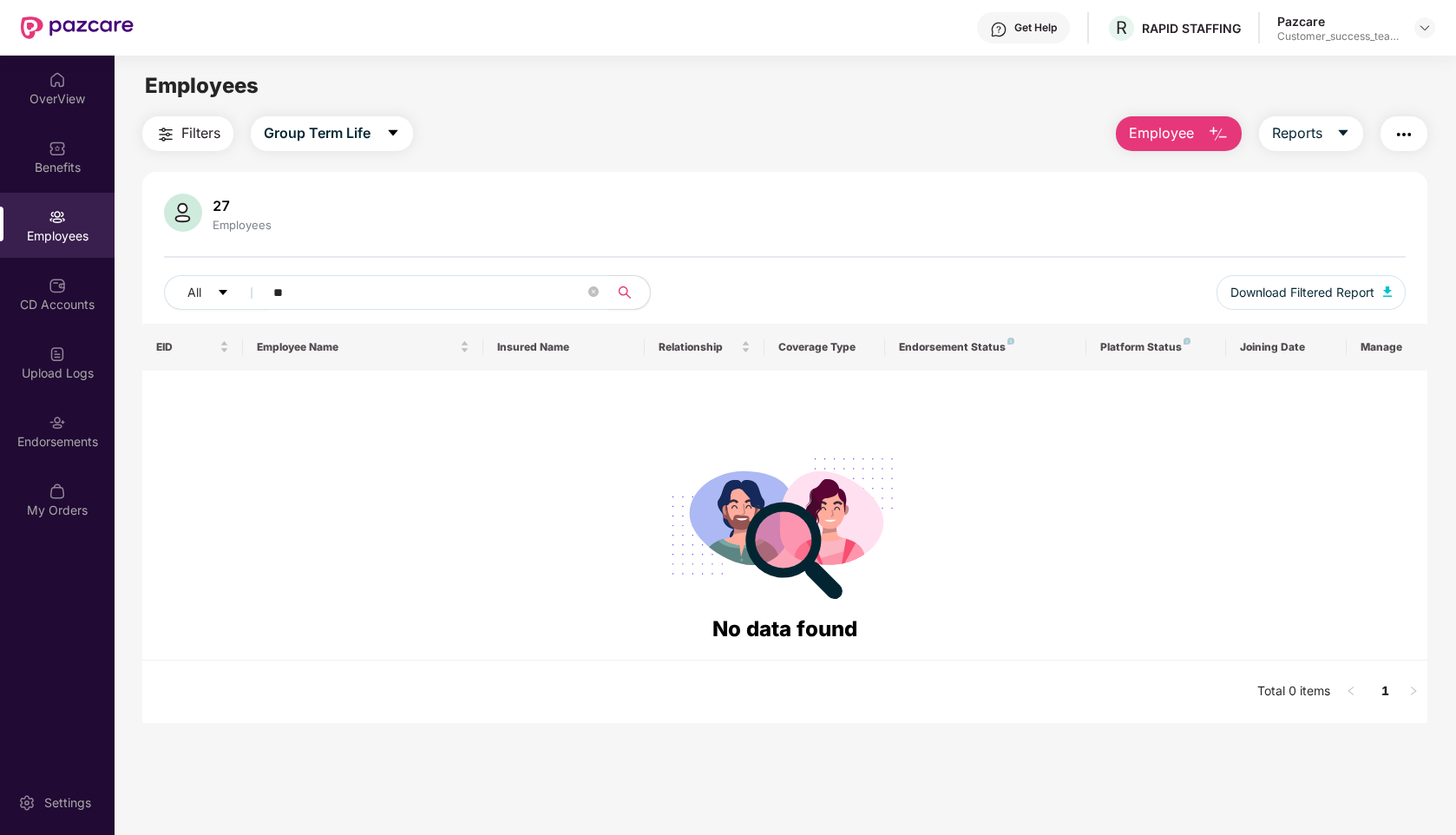
type input "*"
click at [318, 133] on span "Group Term Life" at bounding box center [317, 133] width 107 height 22
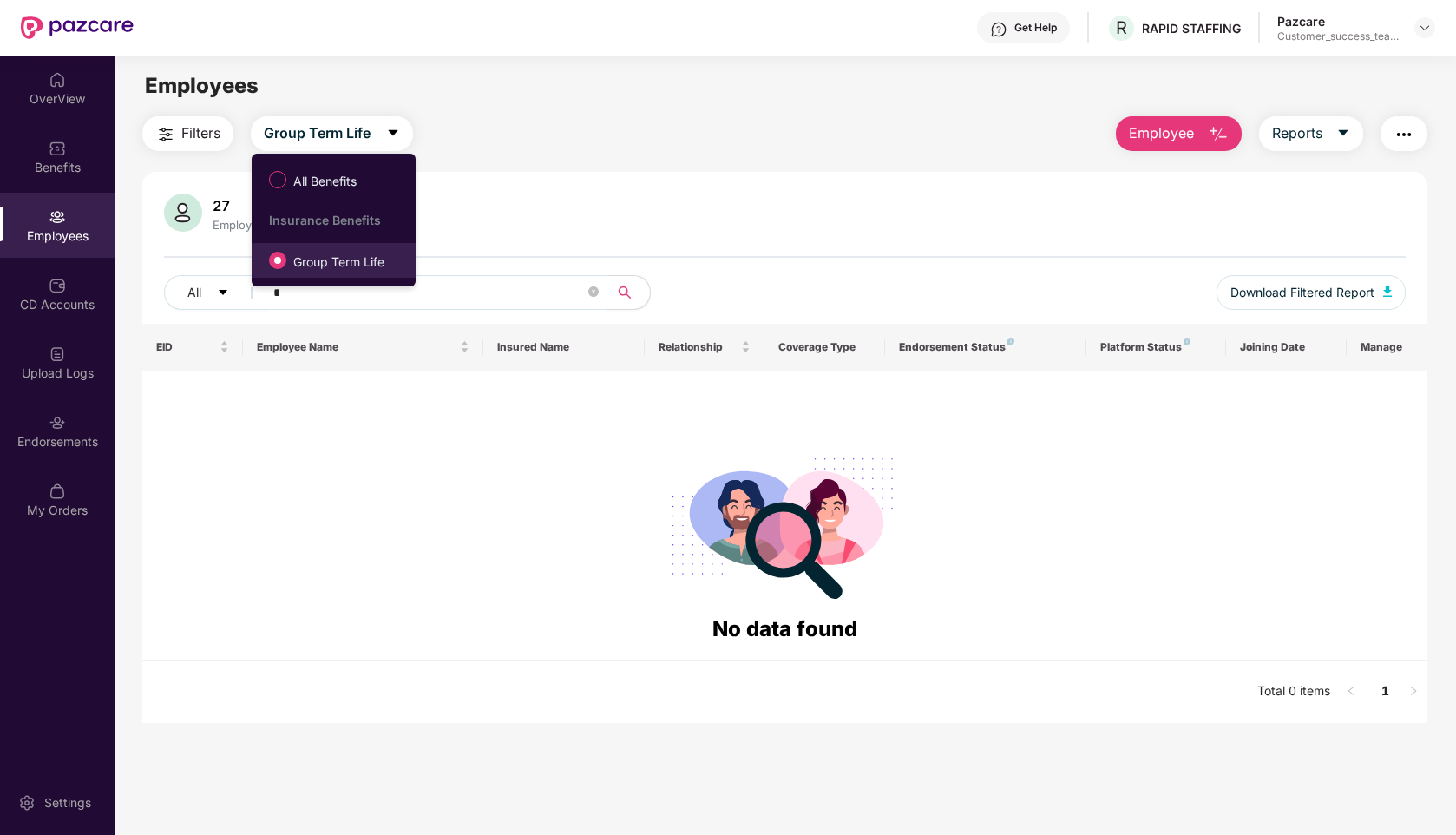
click at [323, 266] on span "Group Term Life" at bounding box center [339, 262] width 105 height 19
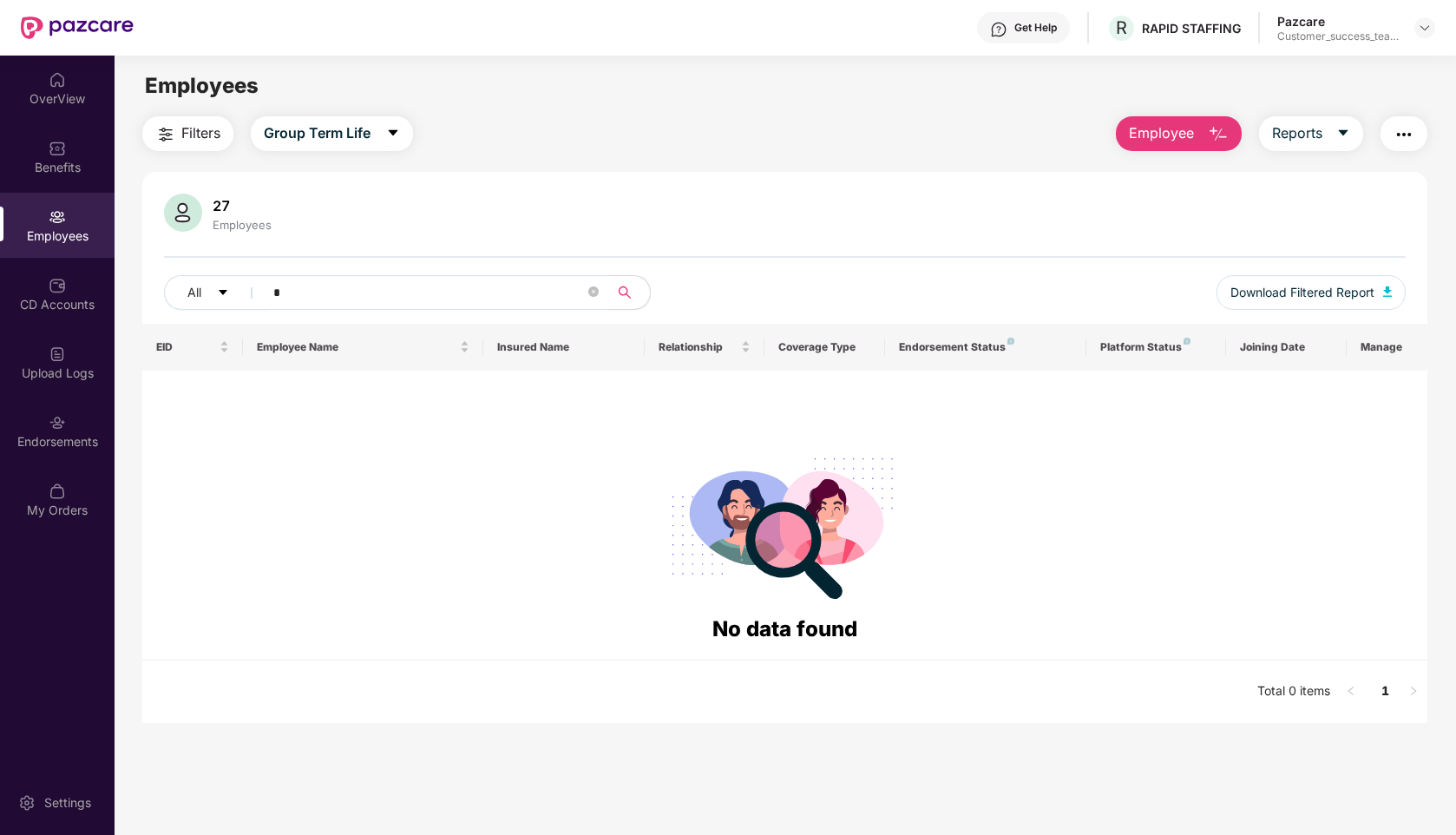
click at [309, 292] on input "*" at bounding box center [429, 293] width 311 height 26
type input "**********"
click at [1422, 28] on img at bounding box center [1425, 28] width 14 height 14
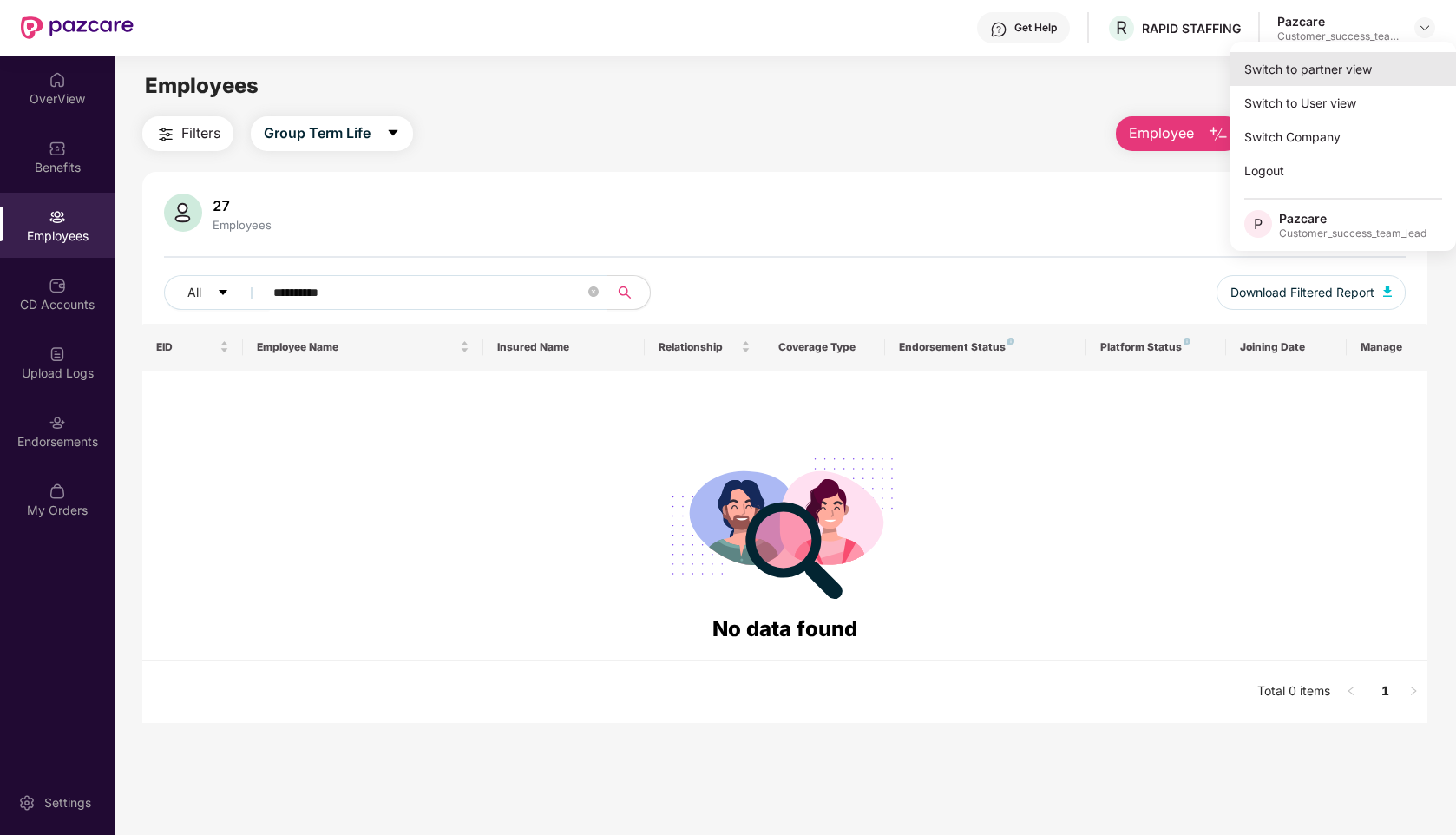
click at [1330, 81] on div "Switch to partner view" at bounding box center [1344, 69] width 226 height 34
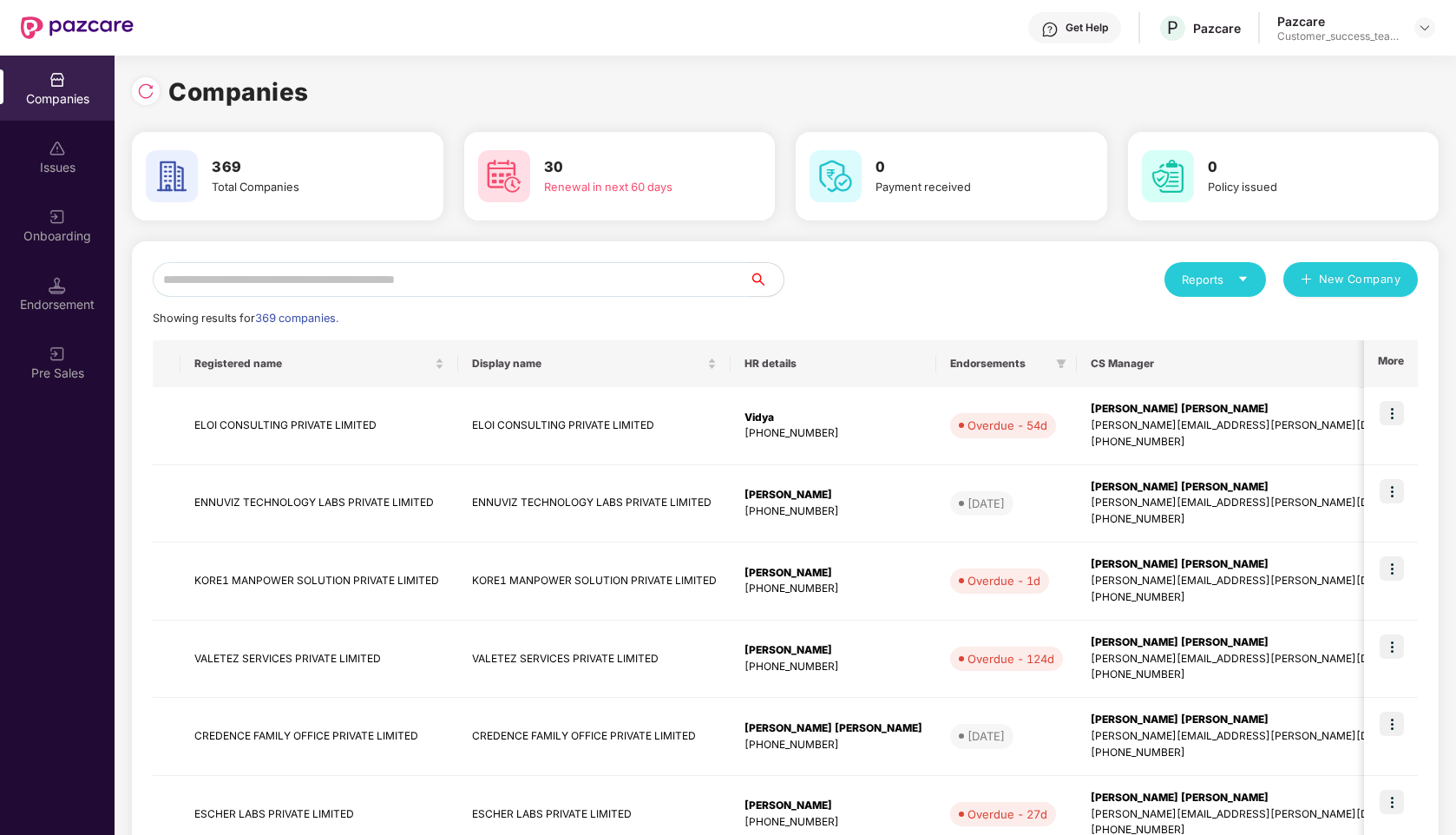
click at [535, 278] on input "text" at bounding box center [451, 279] width 597 height 35
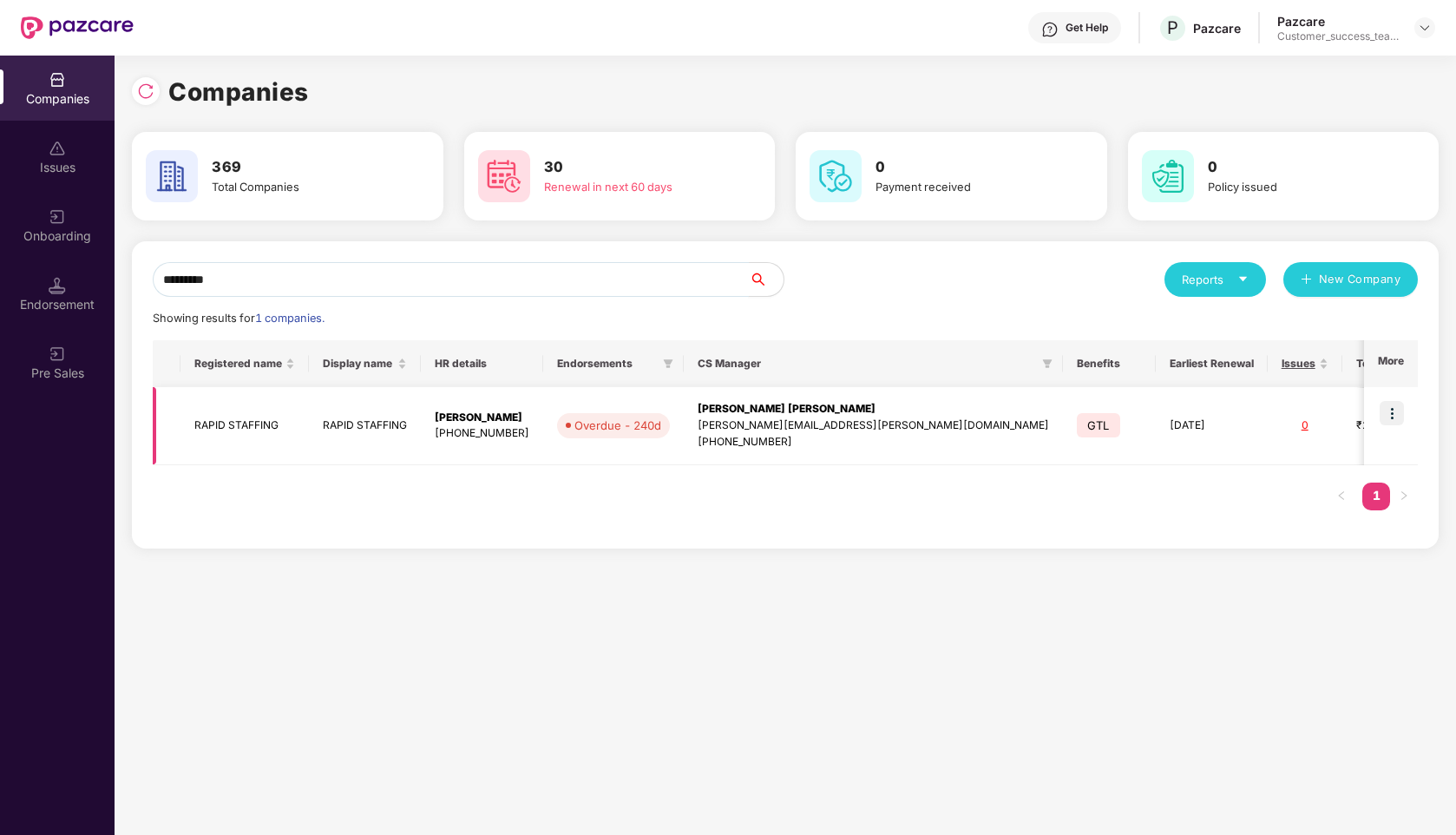
type input "*********"
drag, startPoint x: 546, startPoint y: 413, endPoint x: 437, endPoint y: 421, distance: 109.3
click at [437, 421] on td "[PERSON_NAME] [PHONE_NUMBER]" at bounding box center [482, 426] width 122 height 78
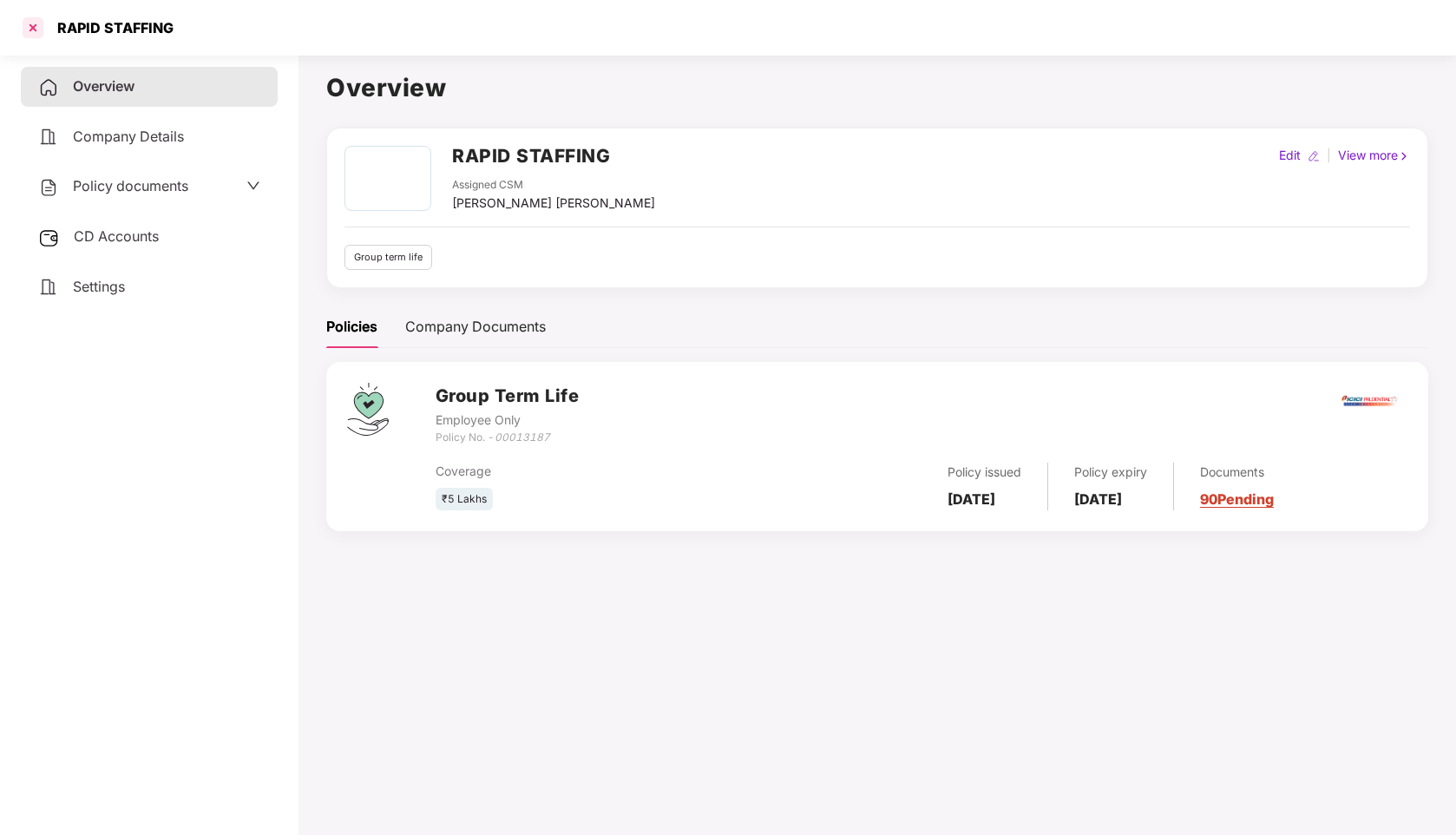
click at [33, 18] on div at bounding box center [33, 28] width 28 height 28
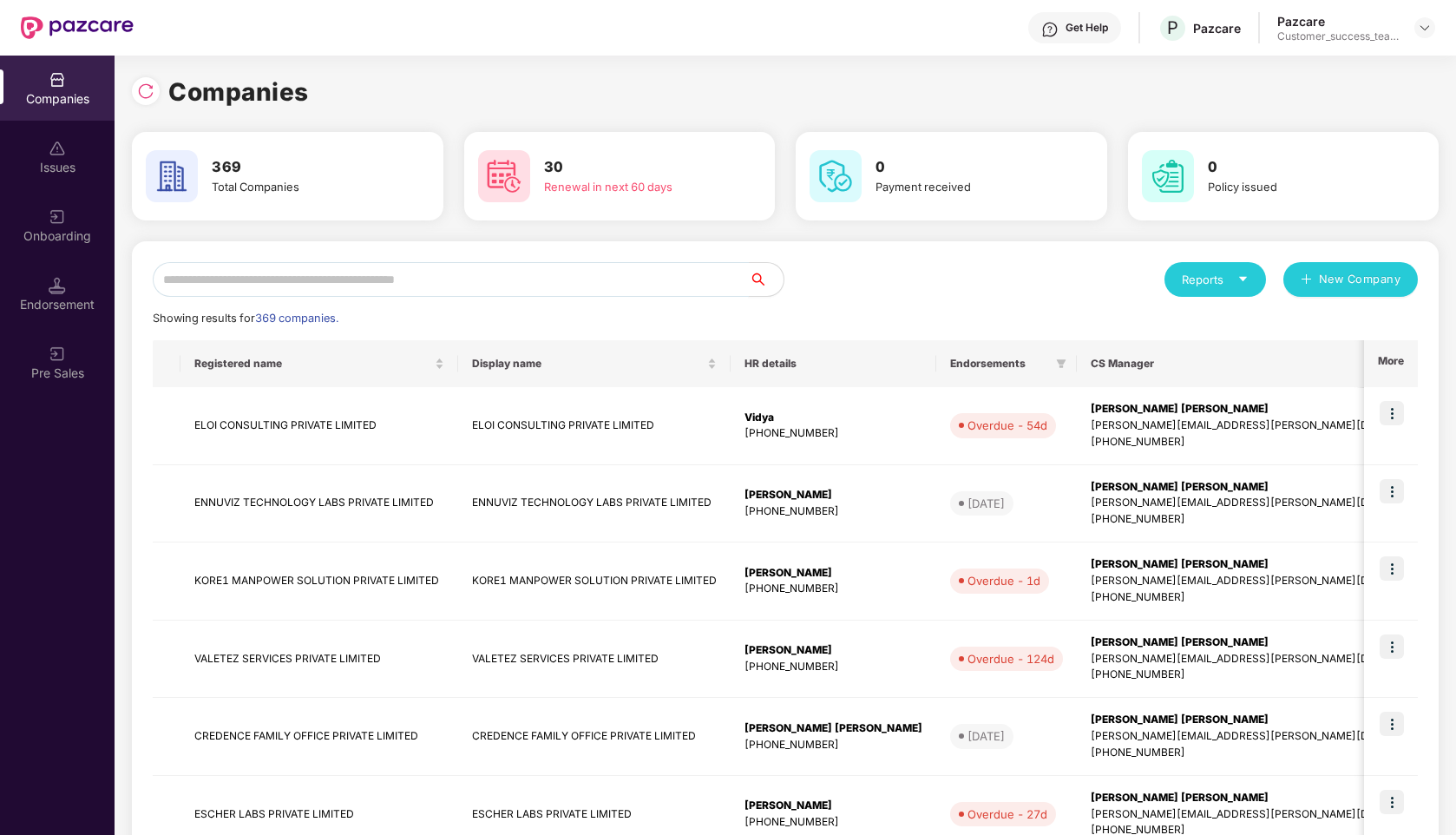
click at [423, 290] on input "text" at bounding box center [451, 279] width 597 height 35
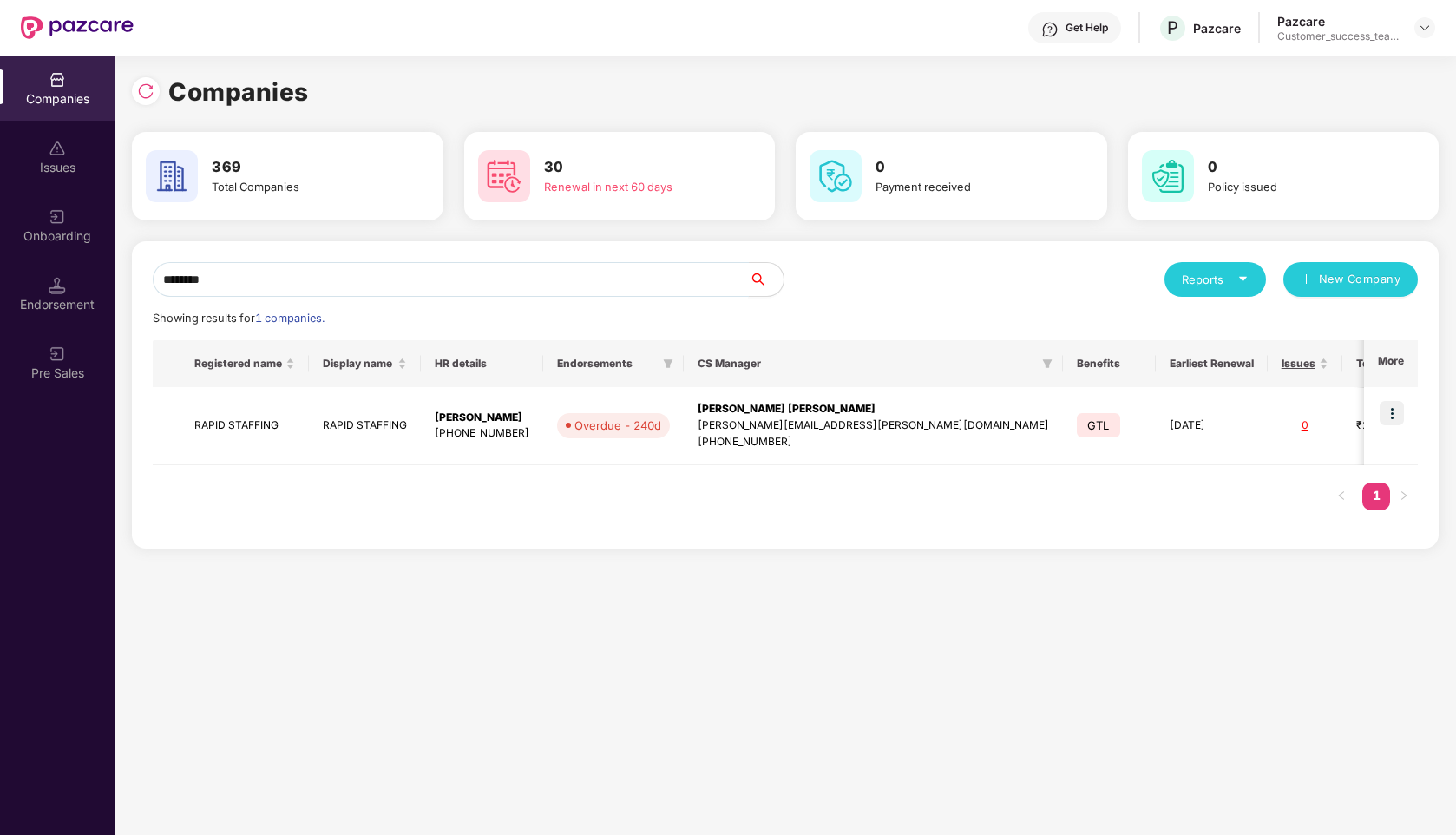
type input "********"
click at [1391, 405] on img at bounding box center [1392, 414] width 25 height 25
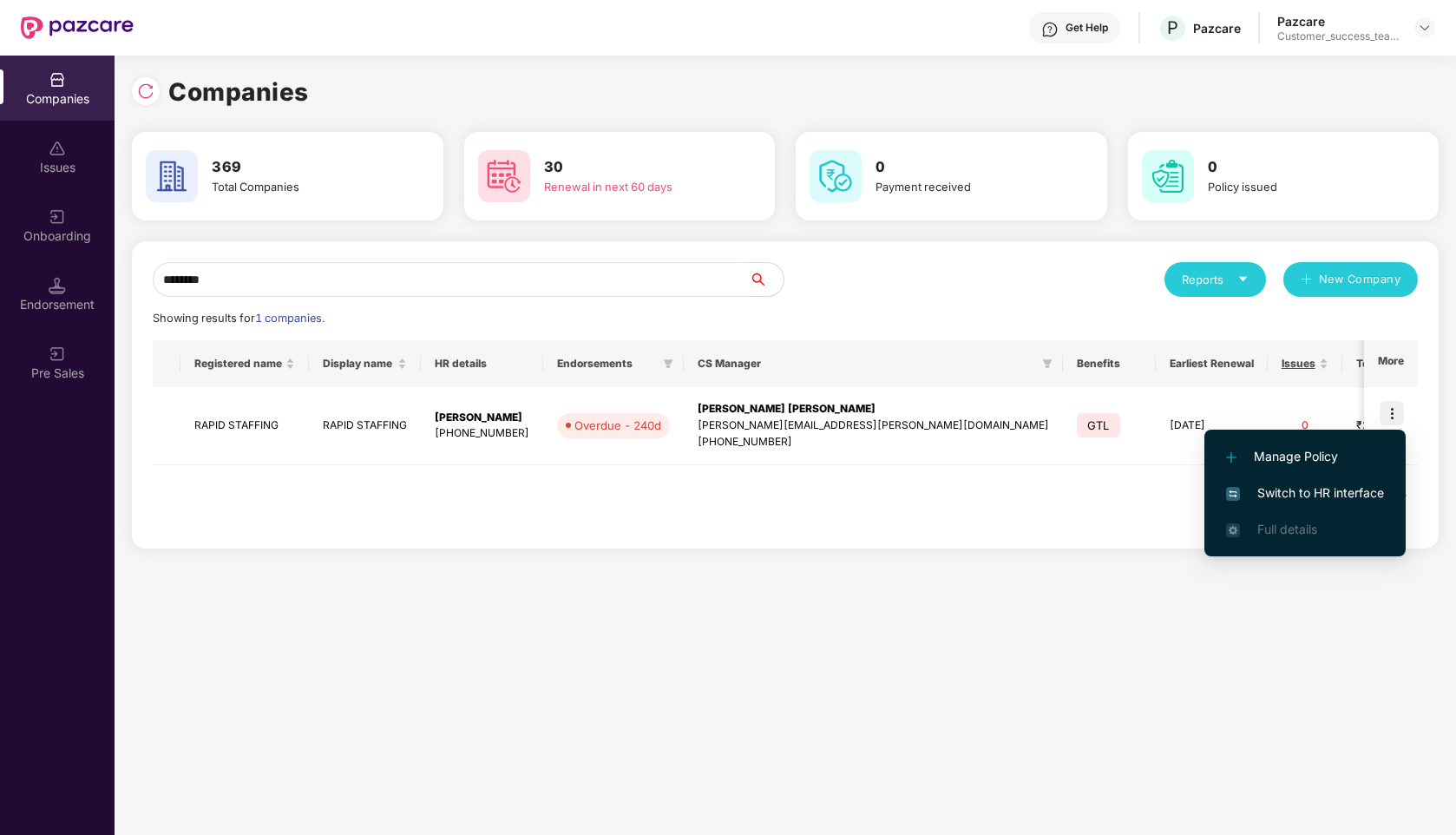
click at [1284, 499] on span "Switch to HR interface" at bounding box center [1304, 493] width 158 height 19
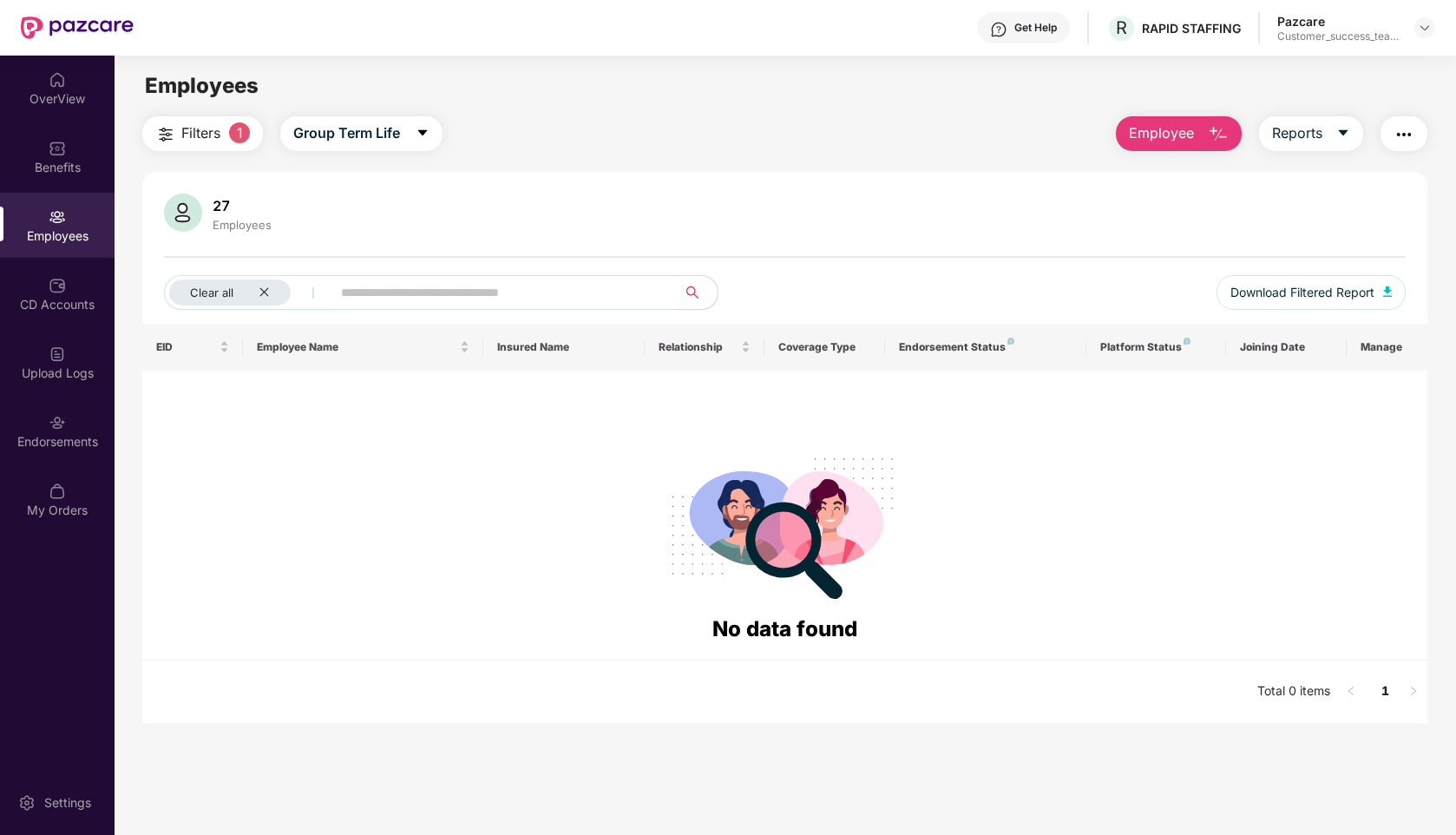
click at [368, 298] on input "text" at bounding box center [497, 293] width 311 height 26
click at [257, 288] on div "Clear all" at bounding box center [230, 293] width 122 height 26
click at [367, 129] on span "Group Term Life" at bounding box center [317, 133] width 107 height 22
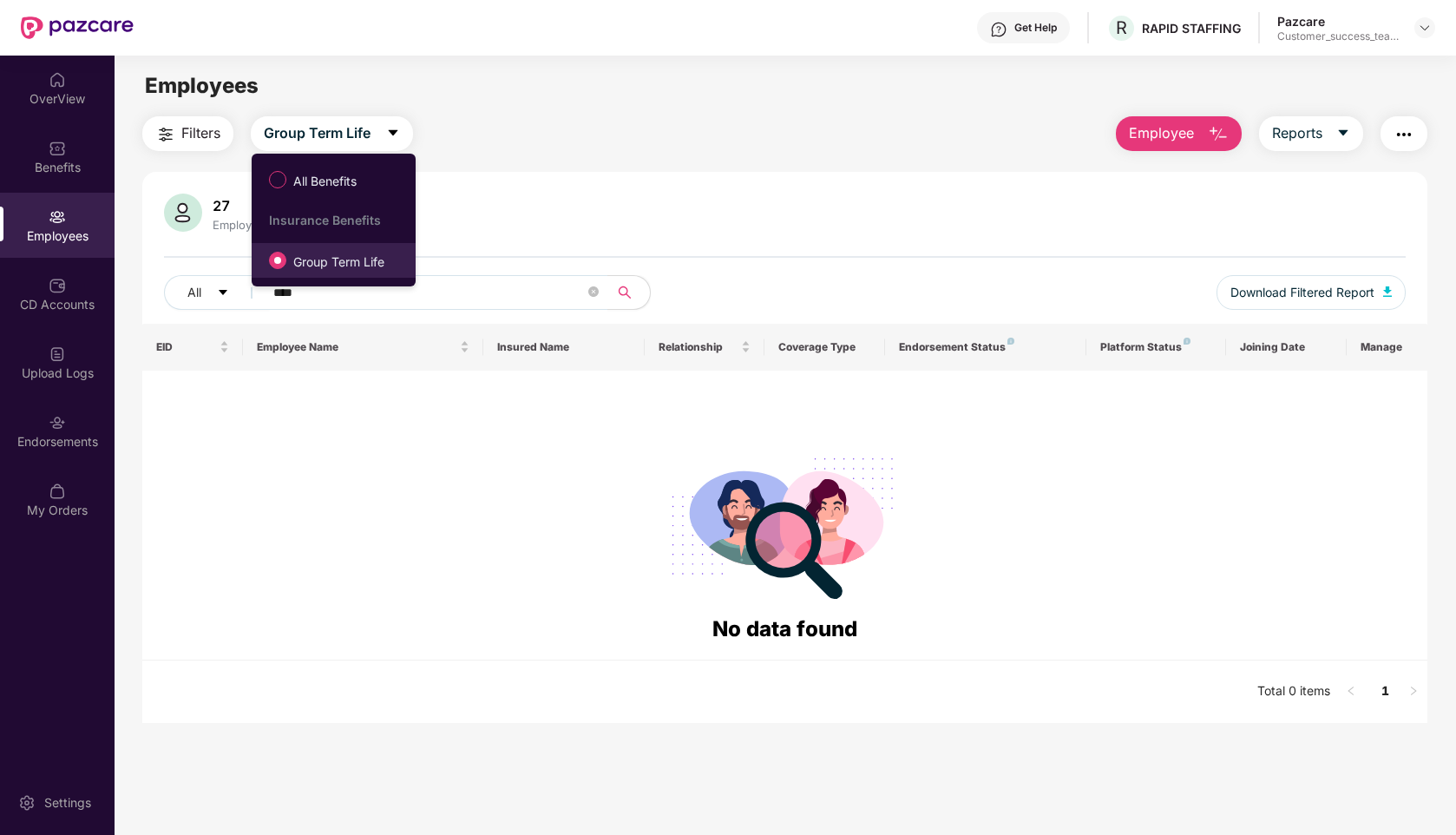
click at [339, 265] on span "Group Term Life" at bounding box center [339, 262] width 105 height 19
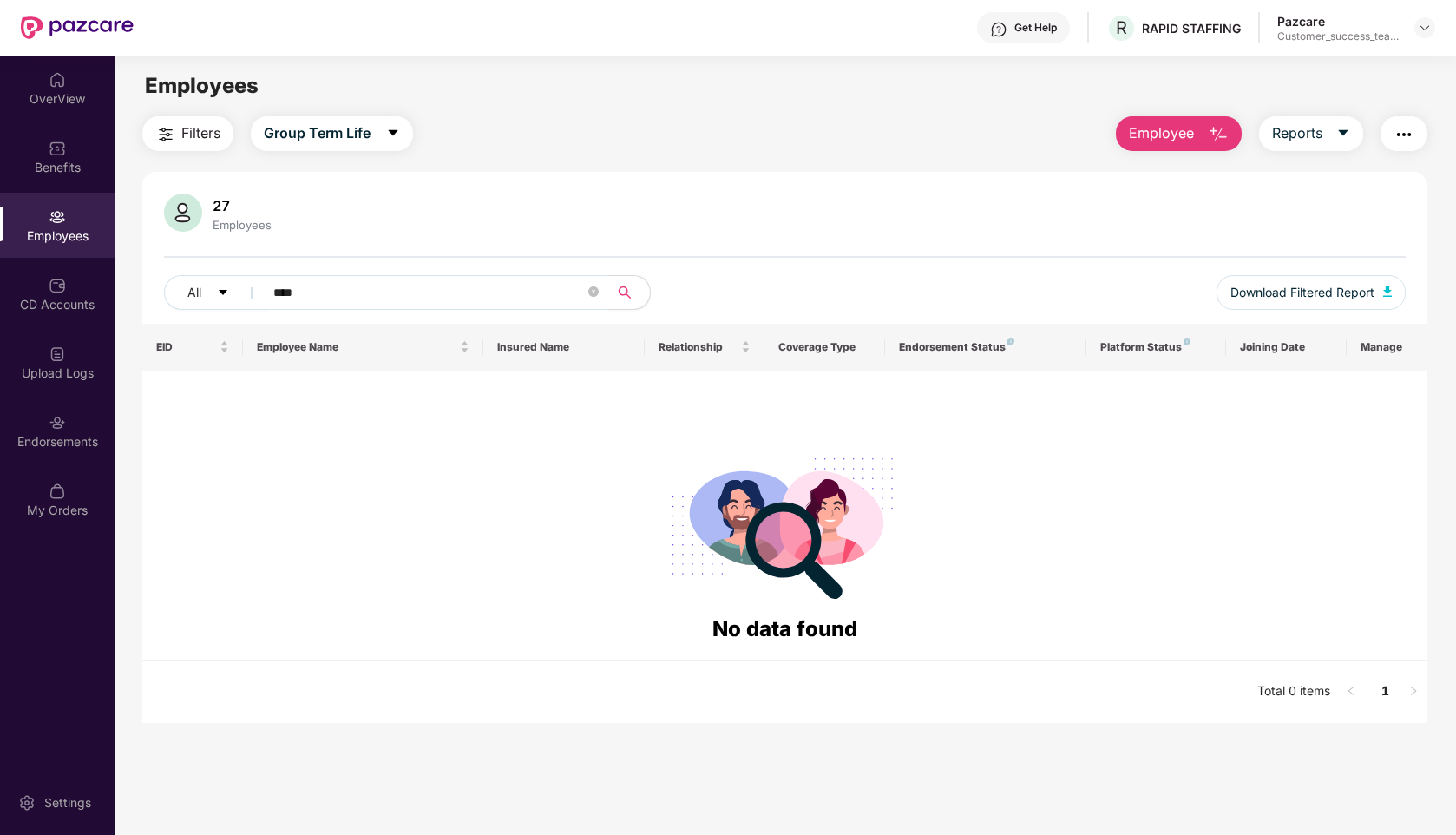
click at [325, 293] on input "****" at bounding box center [429, 293] width 311 height 26
type input "*"
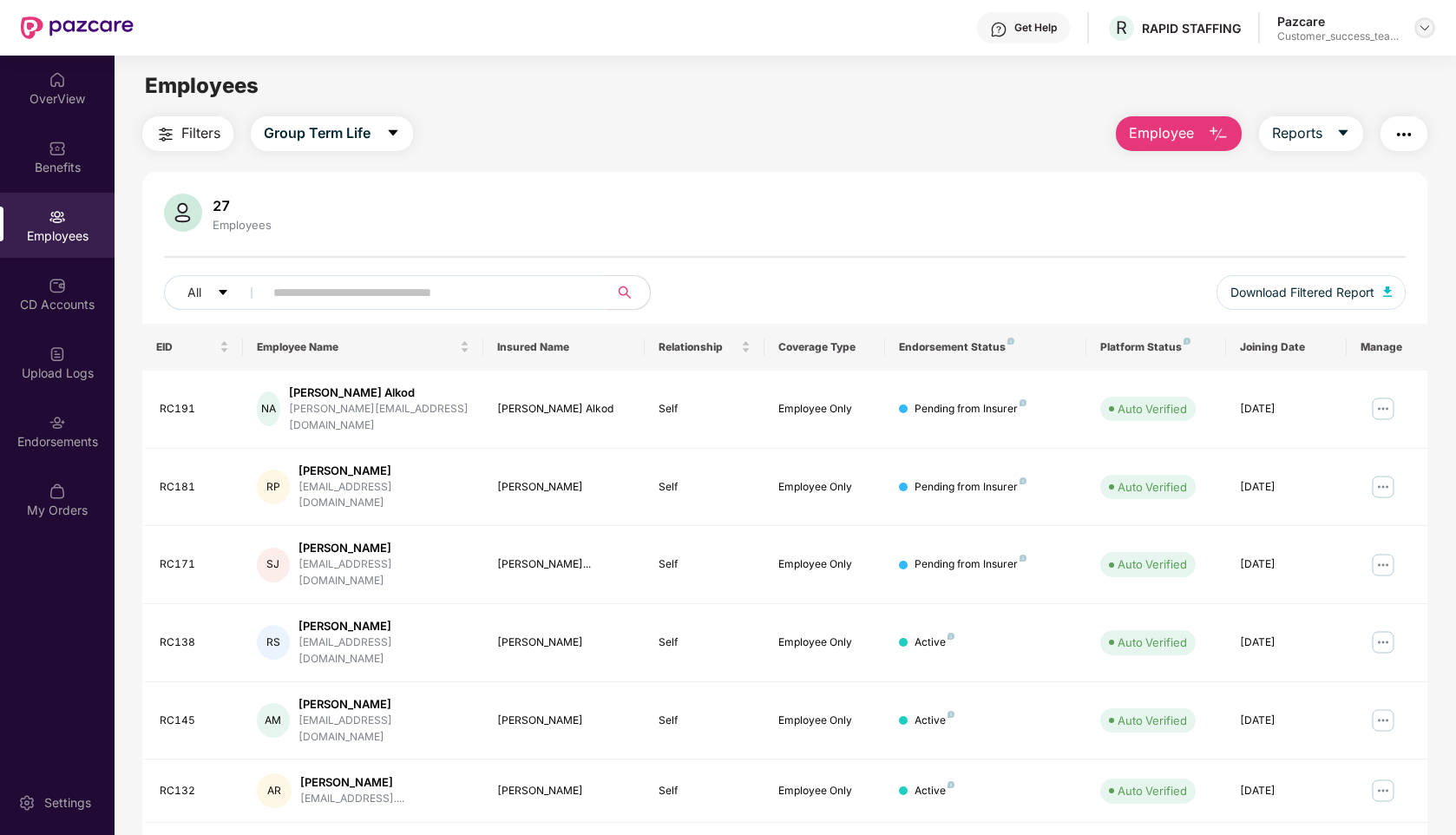
click at [1420, 33] on img at bounding box center [1425, 28] width 14 height 14
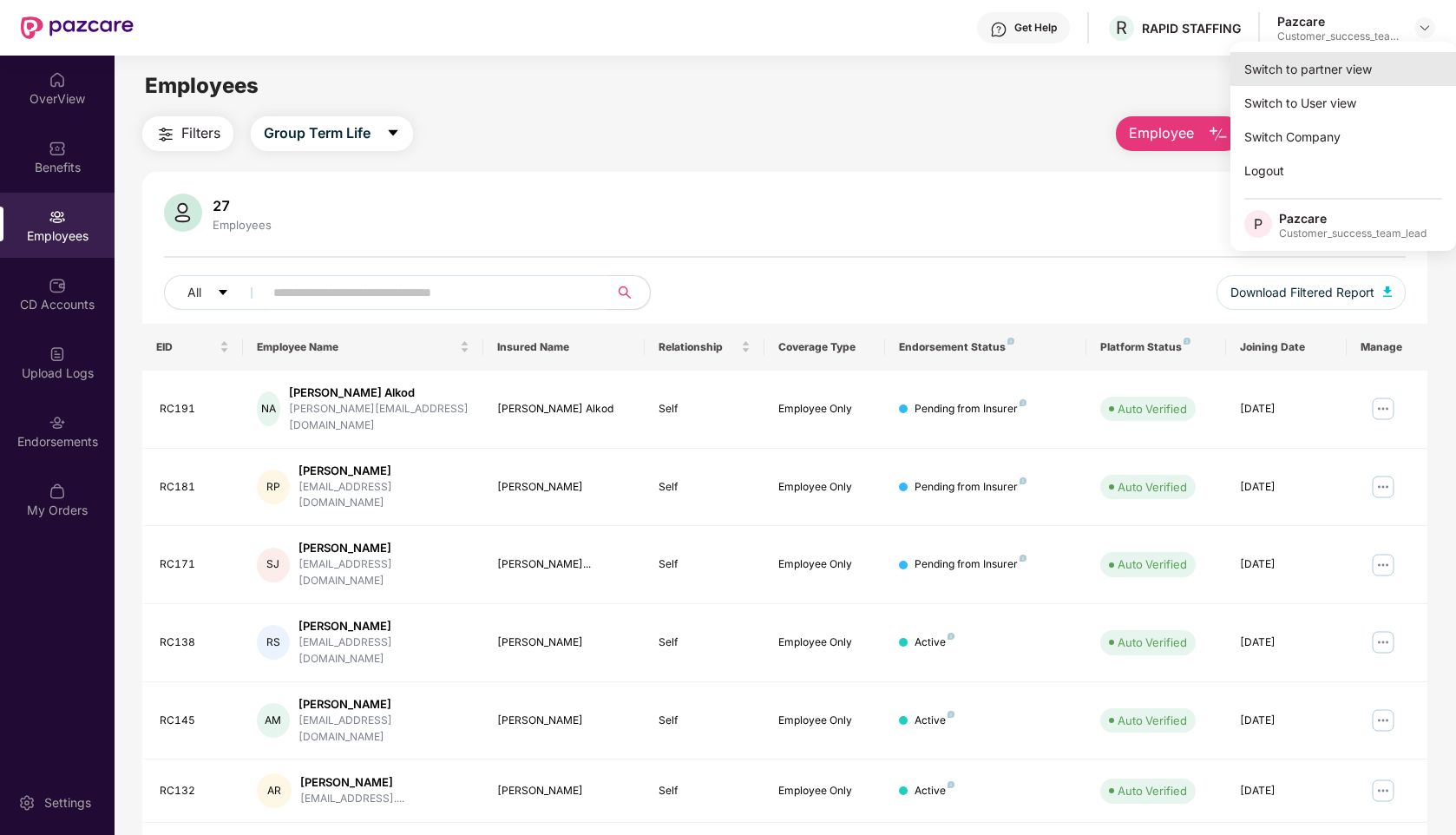
click at [1313, 78] on div "Switch to partner view" at bounding box center [1344, 69] width 226 height 34
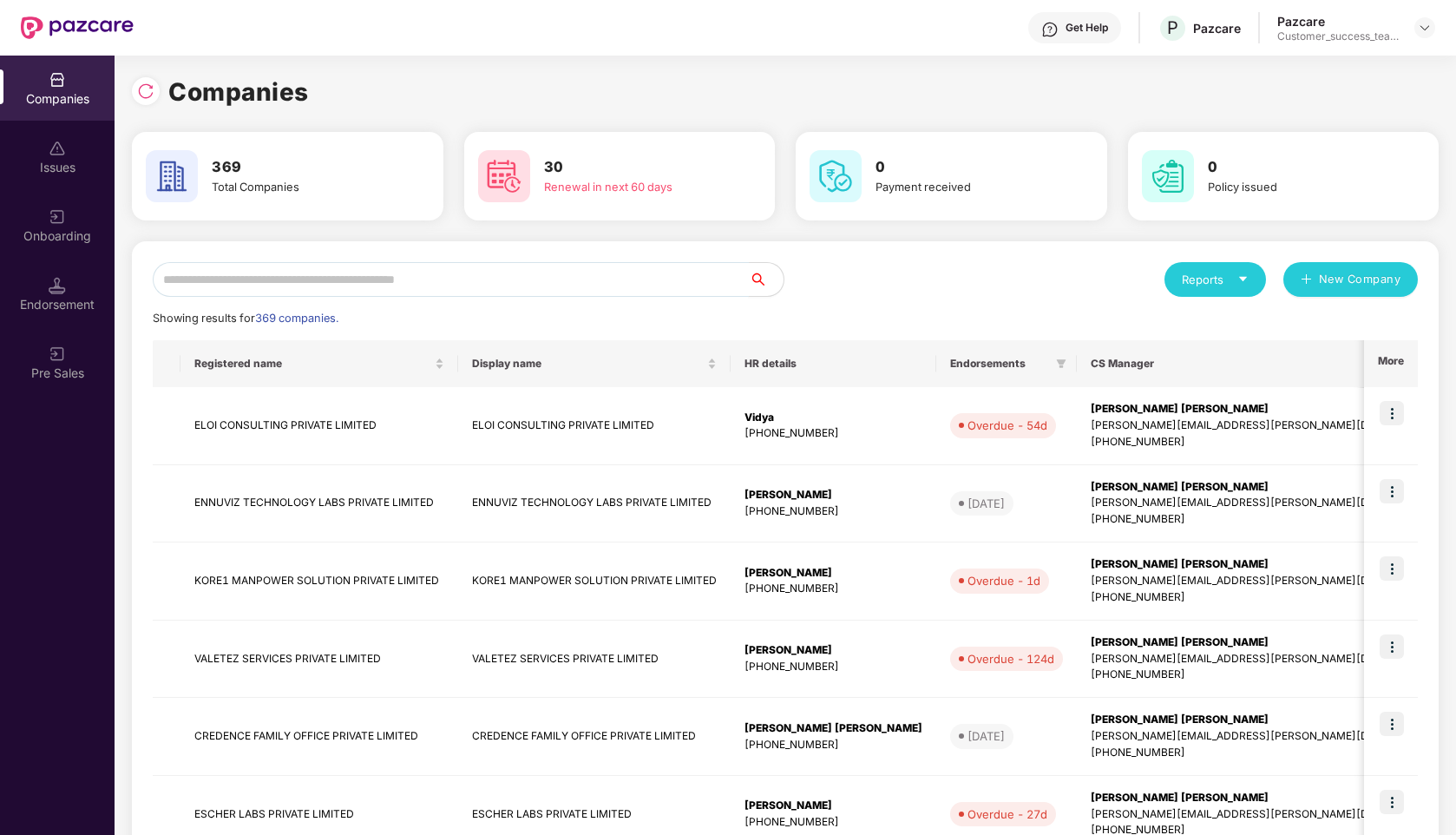
click at [586, 283] on input "text" at bounding box center [451, 279] width 597 height 35
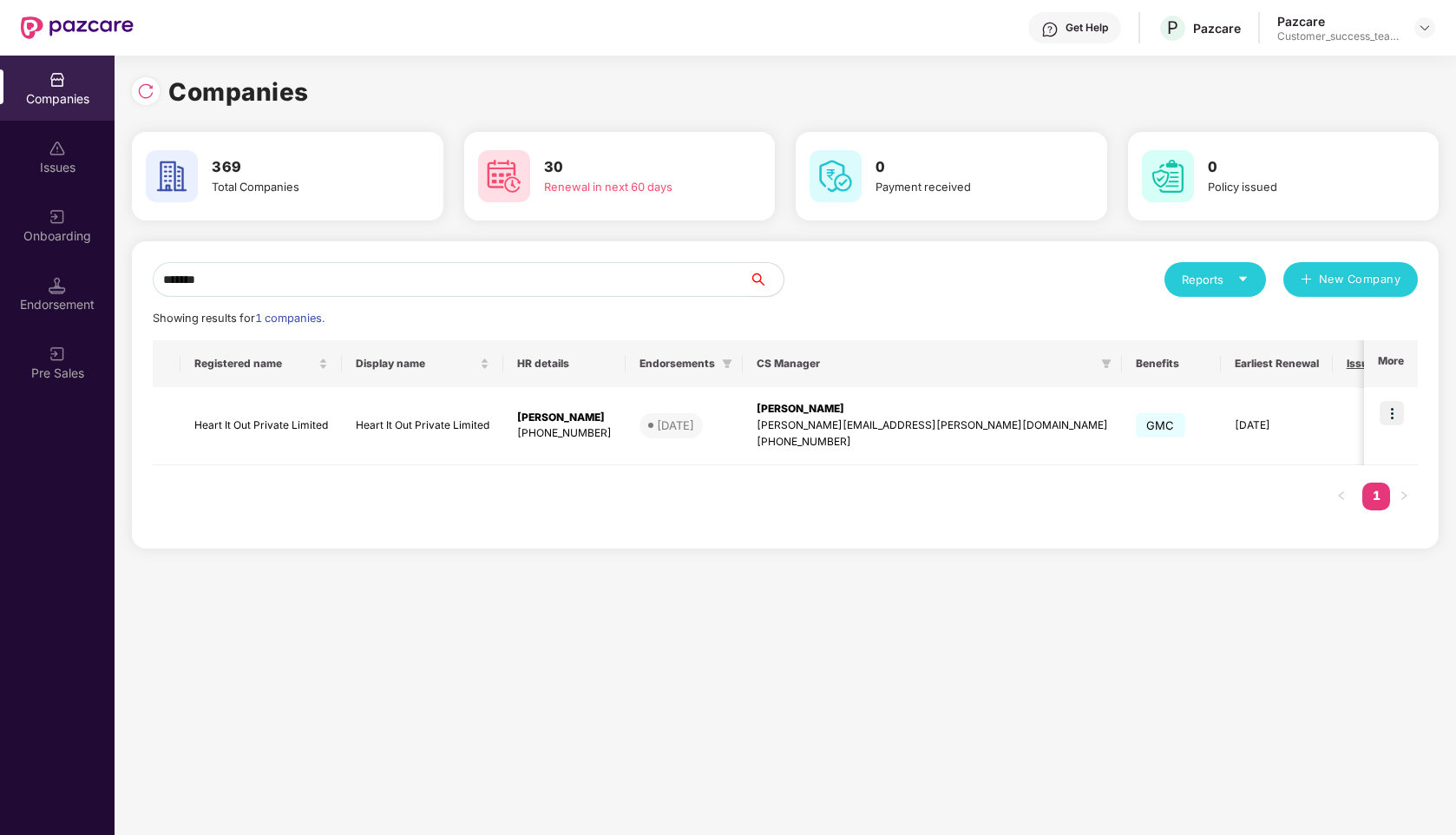
type input "*******"
